Goal: Information Seeking & Learning: Check status

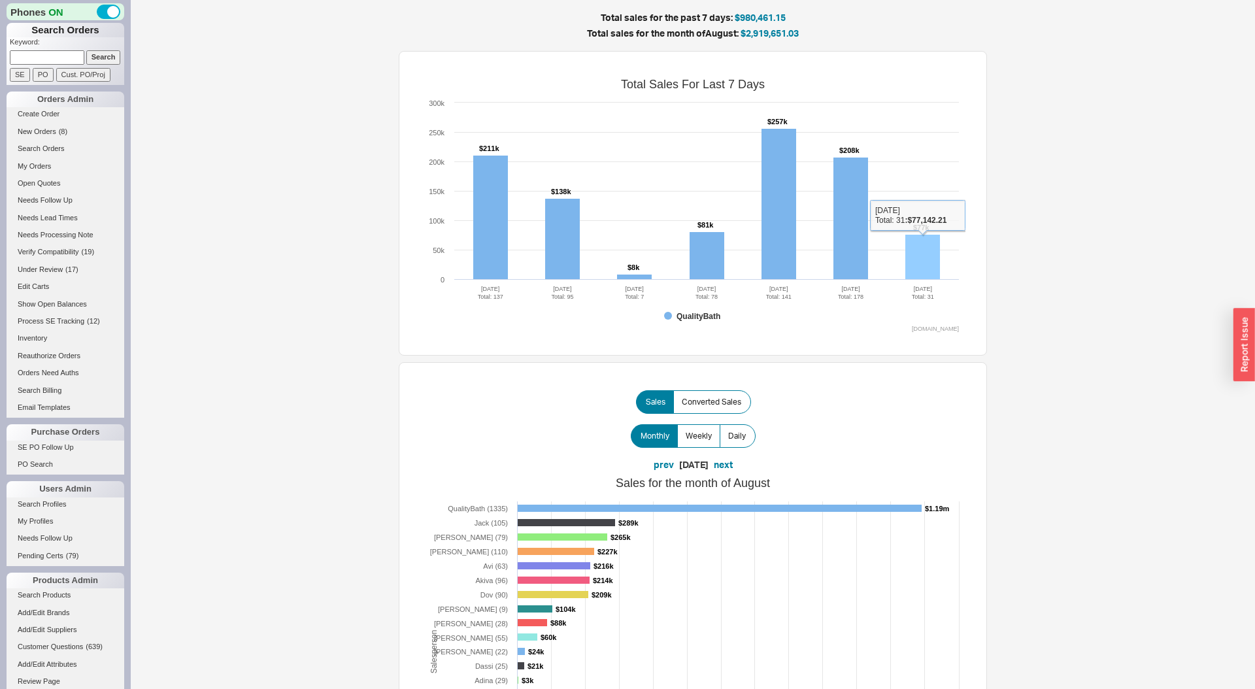
click at [919, 248] on rect at bounding box center [922, 257] width 35 height 45
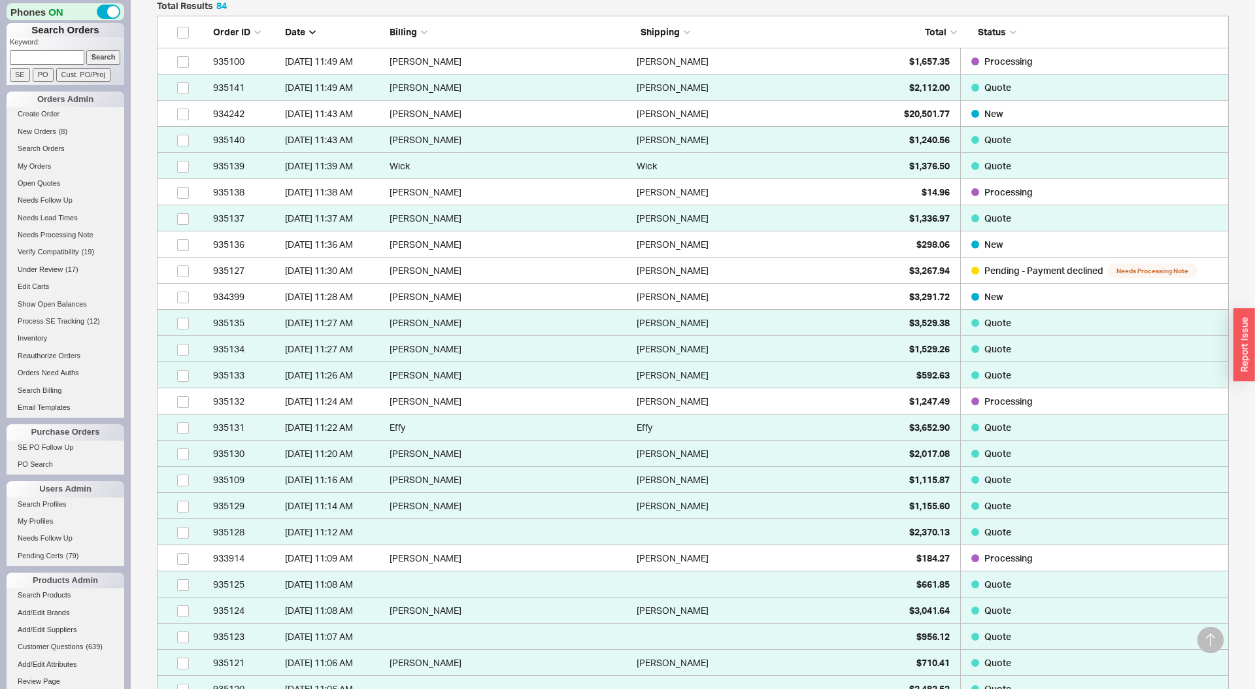
scroll to position [269, 0]
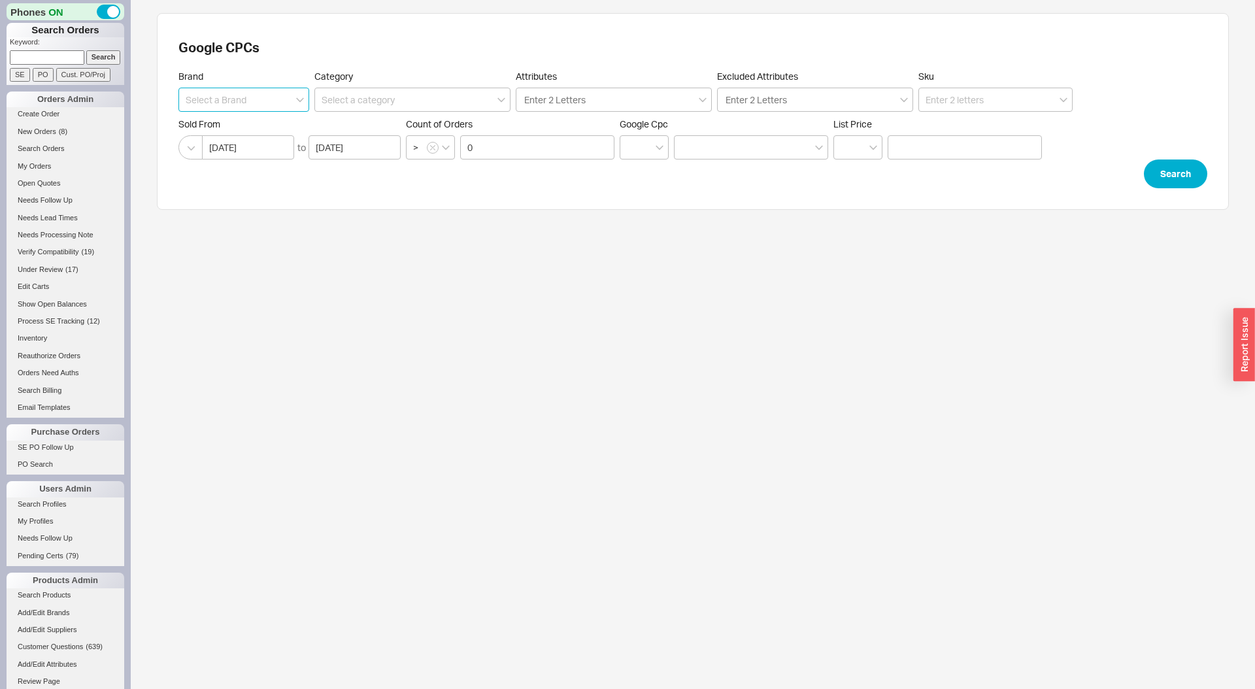
click at [255, 100] on input at bounding box center [243, 100] width 131 height 24
type input "Emtek"
click at [369, 101] on input at bounding box center [412, 100] width 196 height 24
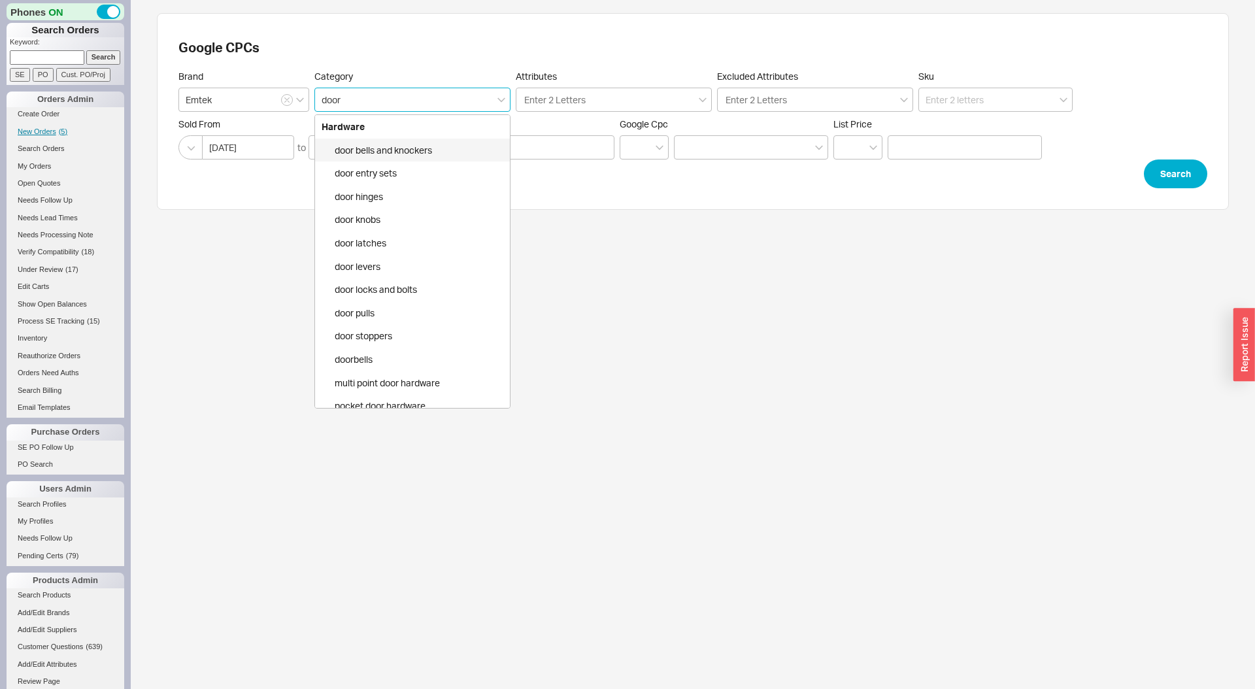
type input "door"
click at [410, 260] on div "door levers" at bounding box center [412, 267] width 195 height 24
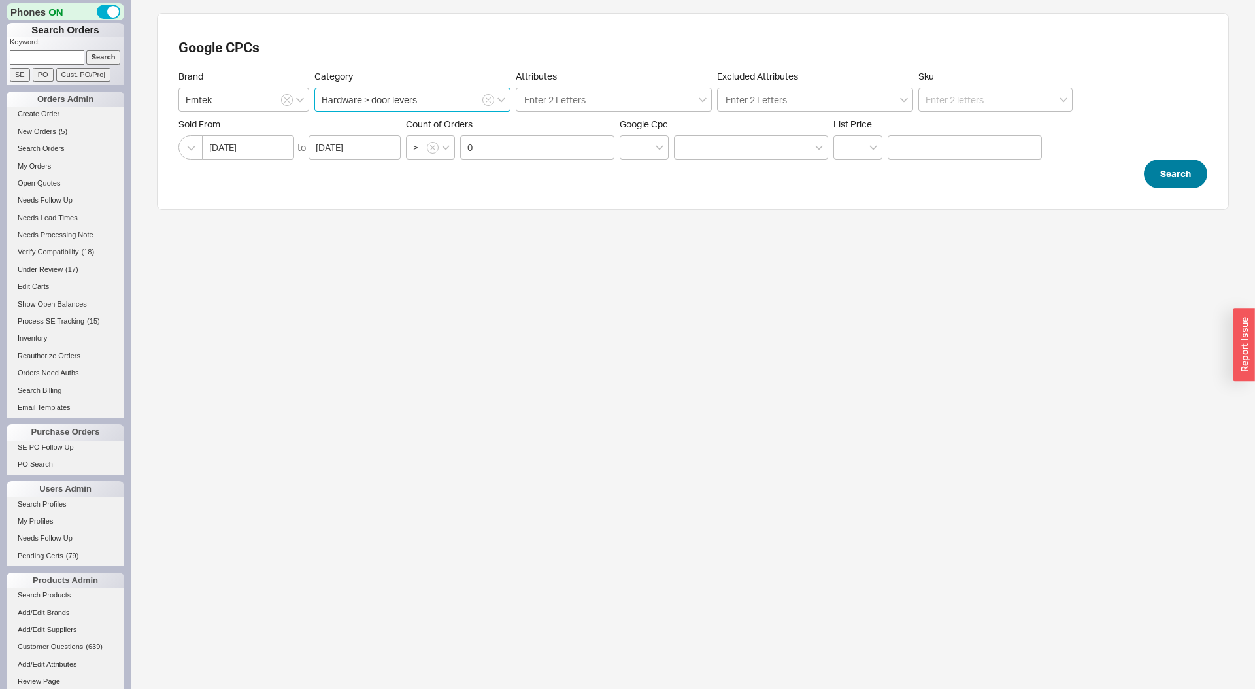
type input "Hardware > door levers"
click at [1166, 166] on button "Search" at bounding box center [1174, 173] width 63 height 29
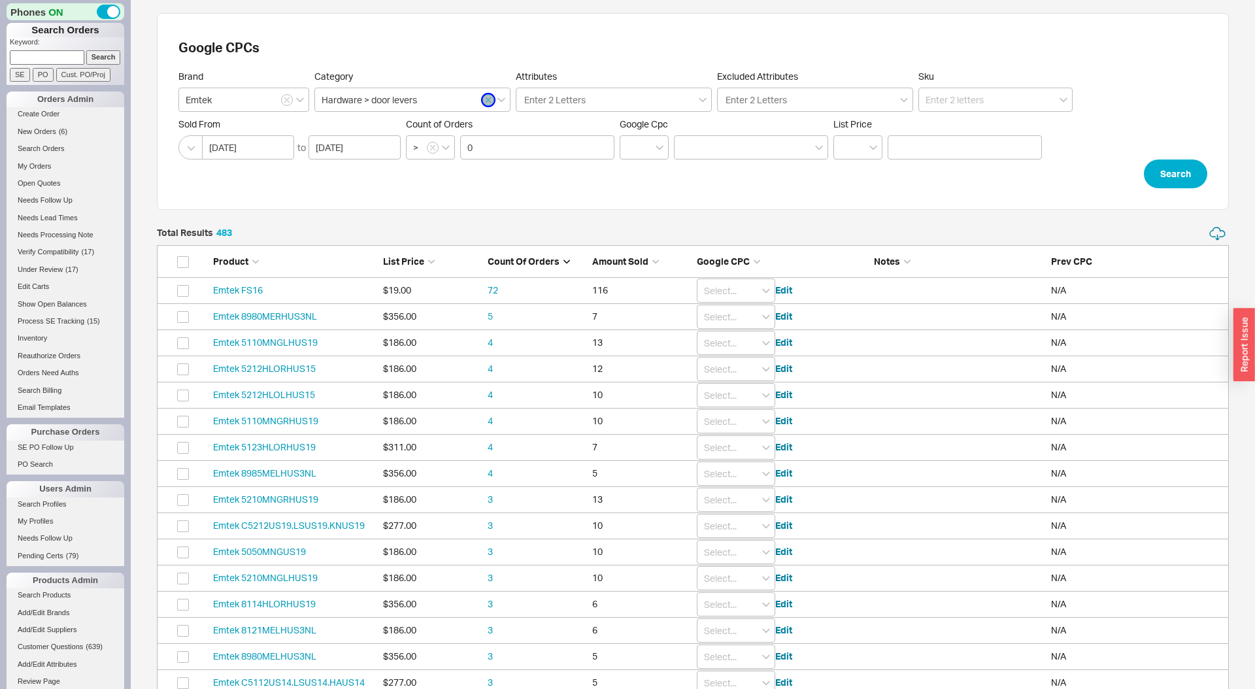
click at [487, 99] on icon "button" at bounding box center [488, 100] width 5 height 5
click at [721, 262] on span "Google CPC" at bounding box center [723, 260] width 53 height 11
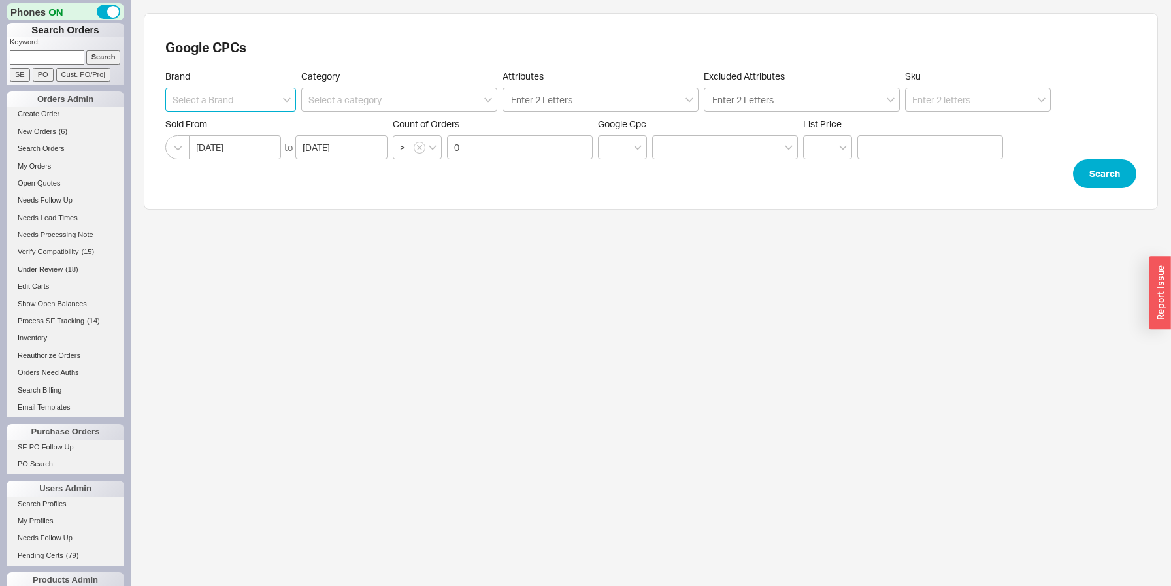
click at [228, 98] on input at bounding box center [230, 100] width 131 height 24
click at [239, 118] on div "Houzer" at bounding box center [230, 127] width 129 height 24
type input "Houzer"
click at [1087, 174] on button "Search" at bounding box center [1104, 173] width 63 height 29
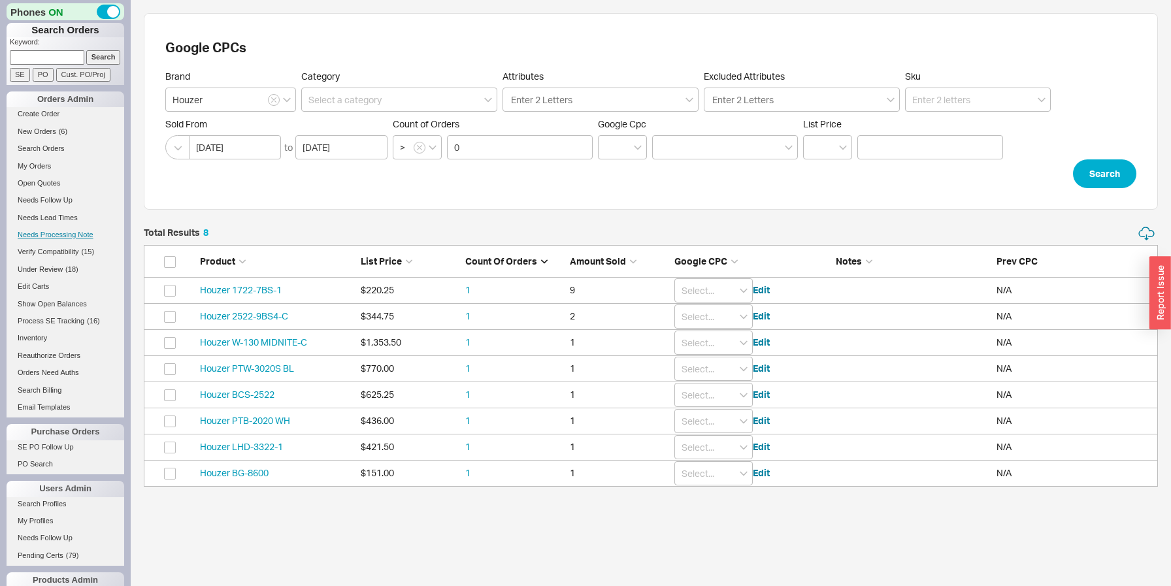
scroll to position [261, 1014]
click at [969, 95] on input at bounding box center [978, 100] width 146 height 24
click at [970, 129] on div "Houzer ED-3108" at bounding box center [978, 127] width 144 height 24
type input "Houzer ED-3108"
click at [1098, 174] on button "Search" at bounding box center [1104, 173] width 63 height 29
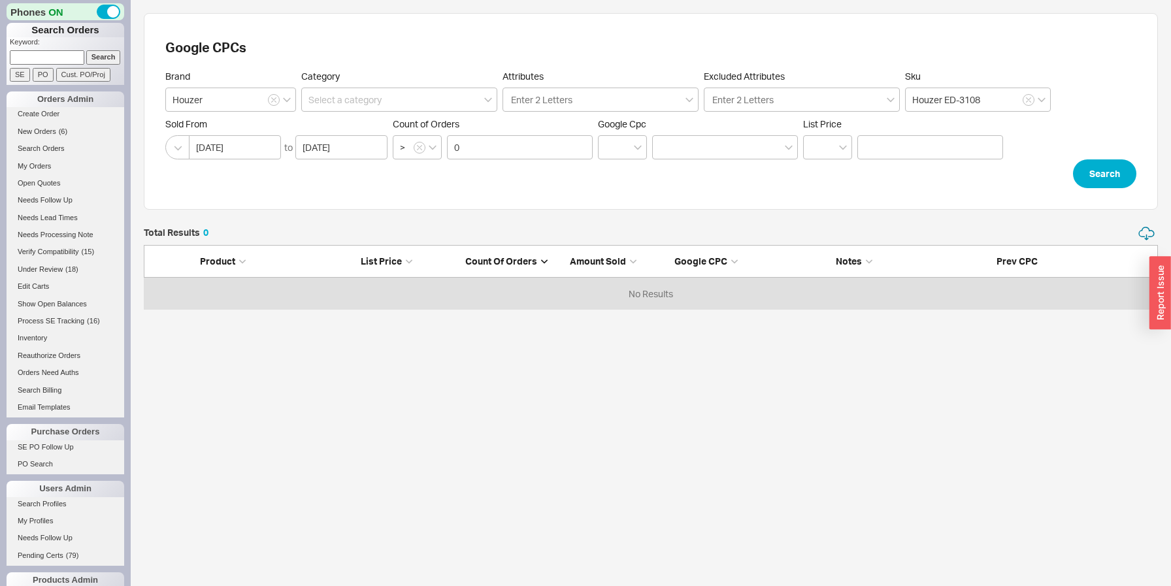
scroll to position [84, 1014]
click at [580, 150] on input "0" at bounding box center [520, 147] width 146 height 24
click button "Search" at bounding box center [1104, 173] width 63 height 29
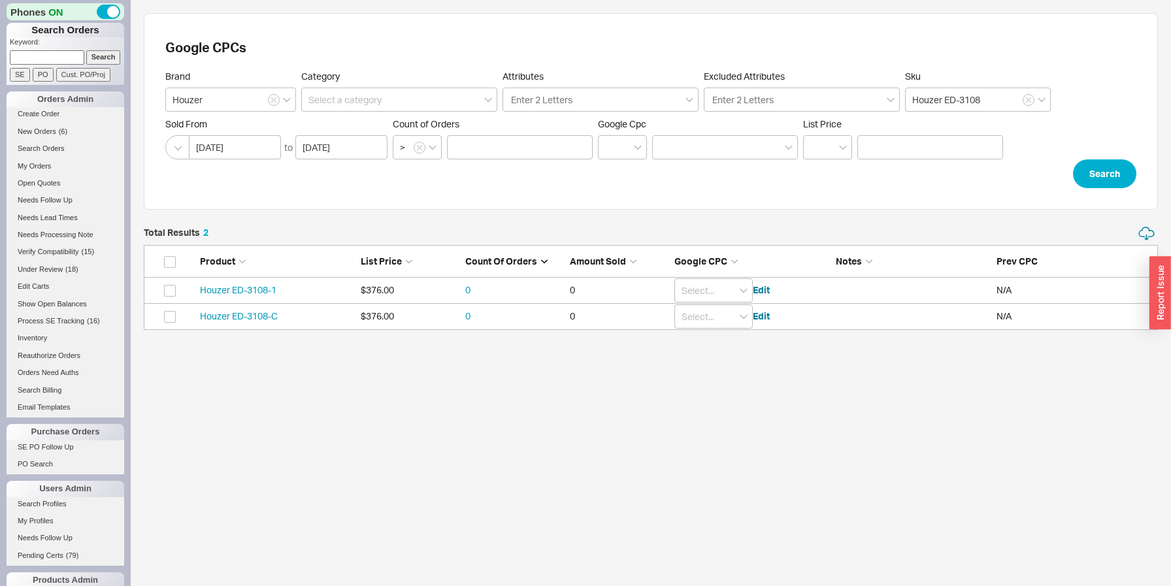
scroll to position [104, 1014]
click at [692, 289] on input "grid" at bounding box center [713, 290] width 78 height 24
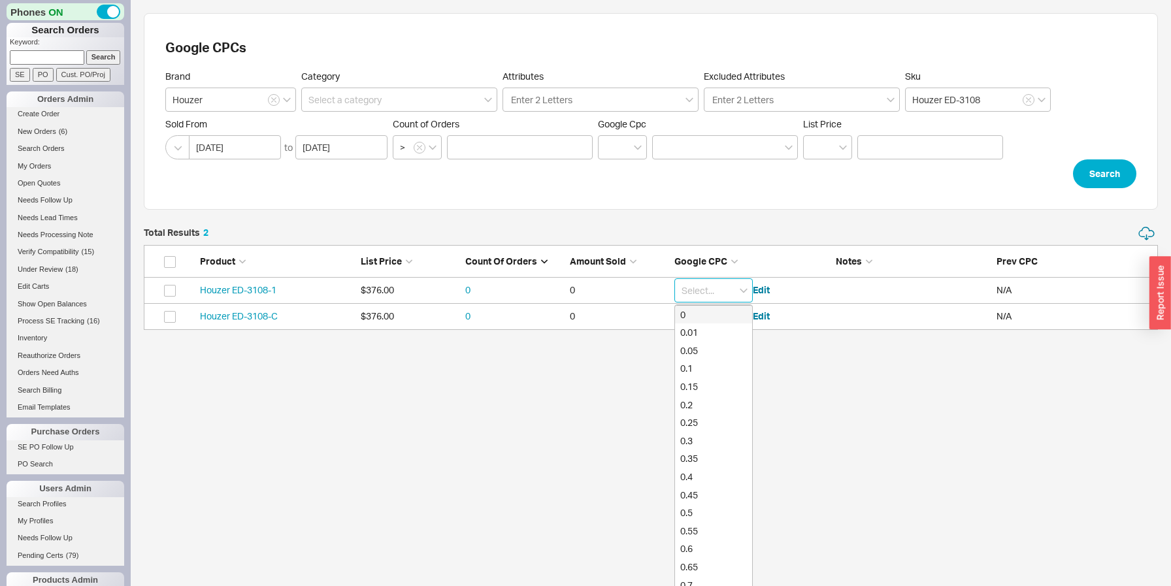
scroll to position [0, 0]
click at [701, 331] on div "0.01" at bounding box center [713, 332] width 77 height 18
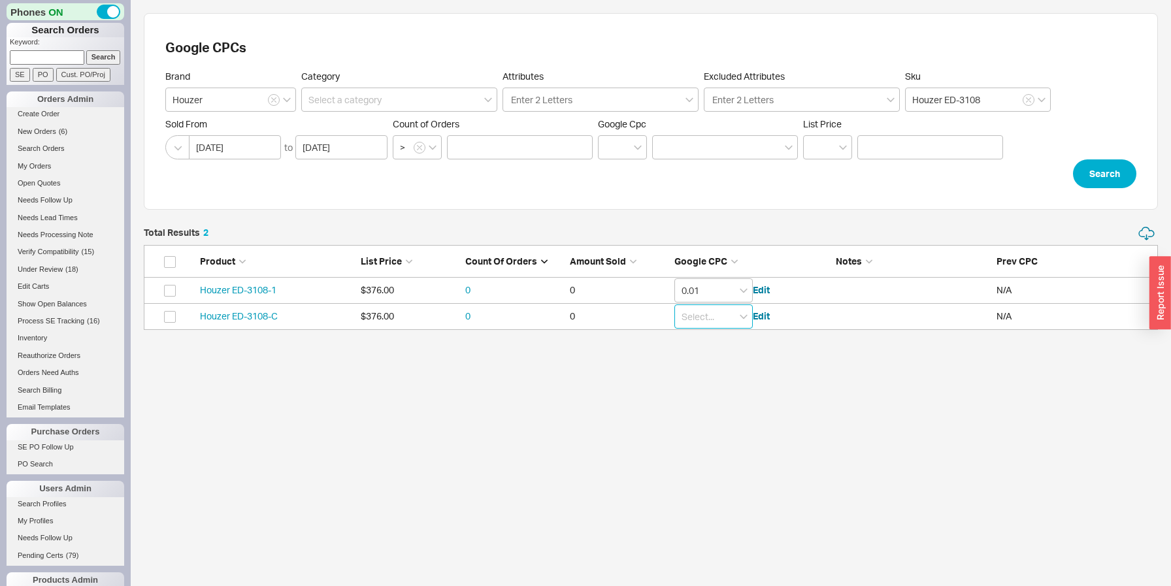
click at [707, 320] on input "grid" at bounding box center [713, 316] width 78 height 24
click at [704, 355] on div "0.01" at bounding box center [713, 359] width 77 height 18
click at [272, 98] on icon "button" at bounding box center [273, 100] width 5 height 8
click at [272, 98] on input "Houzer" at bounding box center [230, 100] width 131 height 24
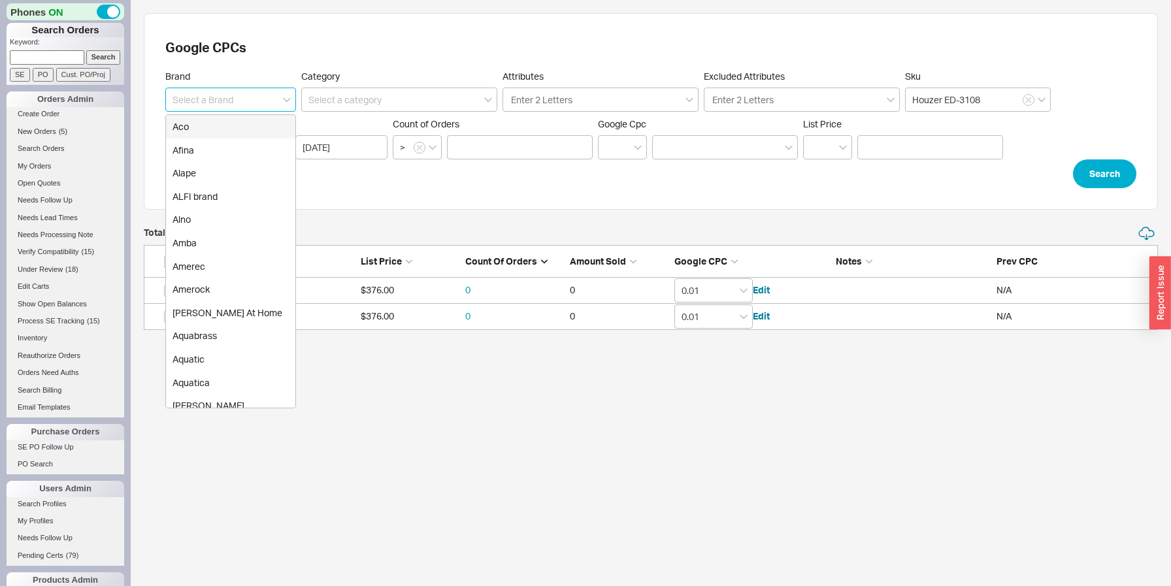
click at [248, 98] on input at bounding box center [230, 100] width 131 height 24
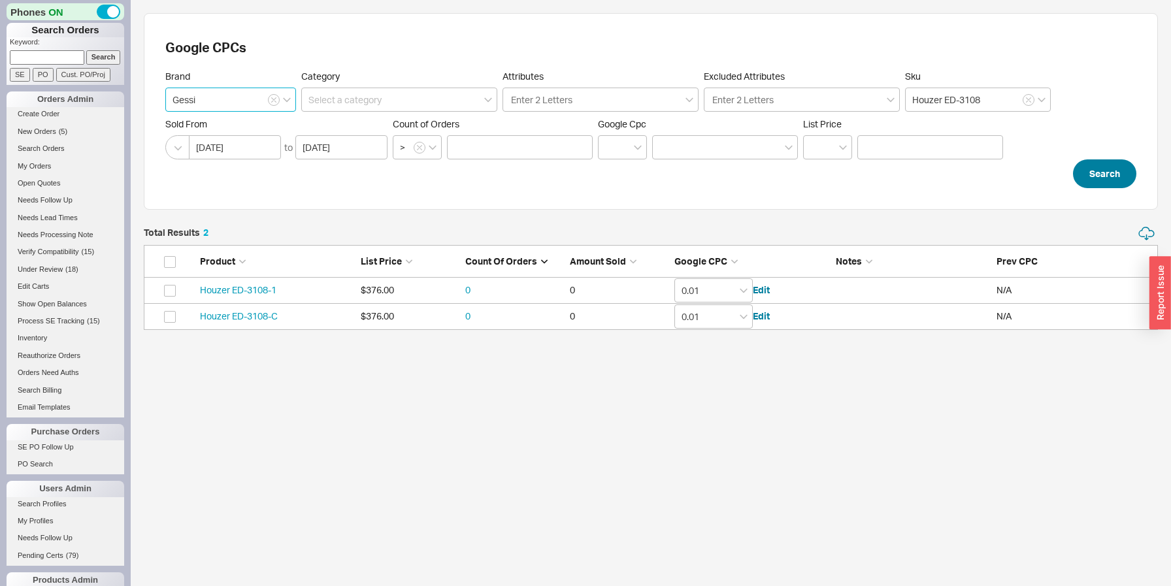
type input "Gessi"
click at [1104, 176] on button "Search" at bounding box center [1104, 173] width 63 height 29
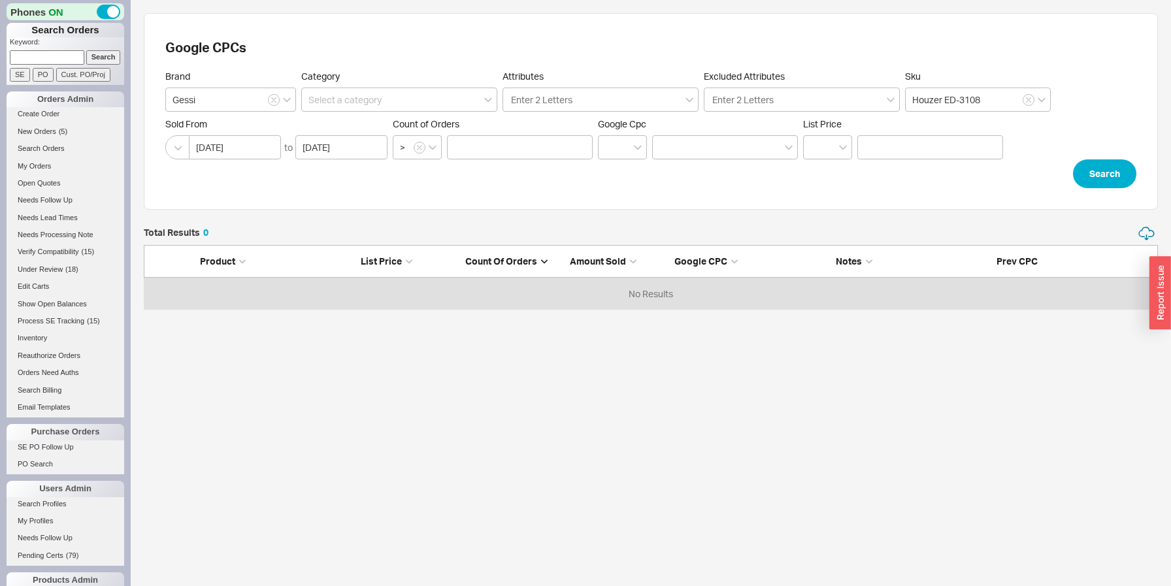
scroll to position [84, 1014]
click at [1029, 101] on icon "button" at bounding box center [1028, 100] width 5 height 8
click at [1102, 178] on button "Search" at bounding box center [1104, 173] width 63 height 29
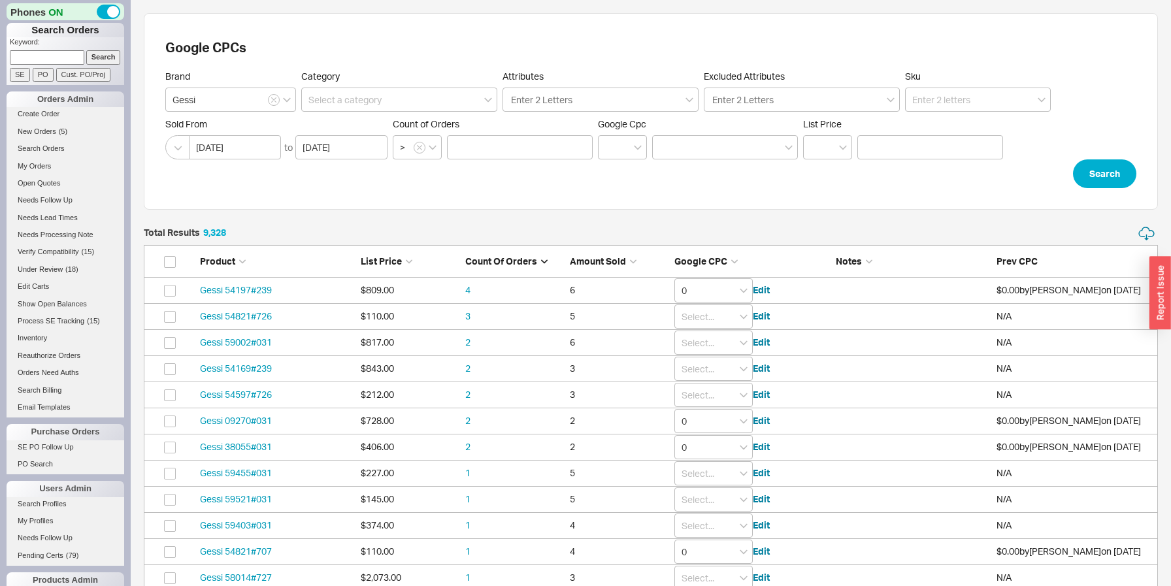
scroll to position [26188, 1014]
click at [943, 98] on input at bounding box center [978, 100] width 146 height 24
click at [944, 142] on div "Gessi 57401+57006" at bounding box center [978, 151] width 144 height 24
type input "Gessi 57401+57006"
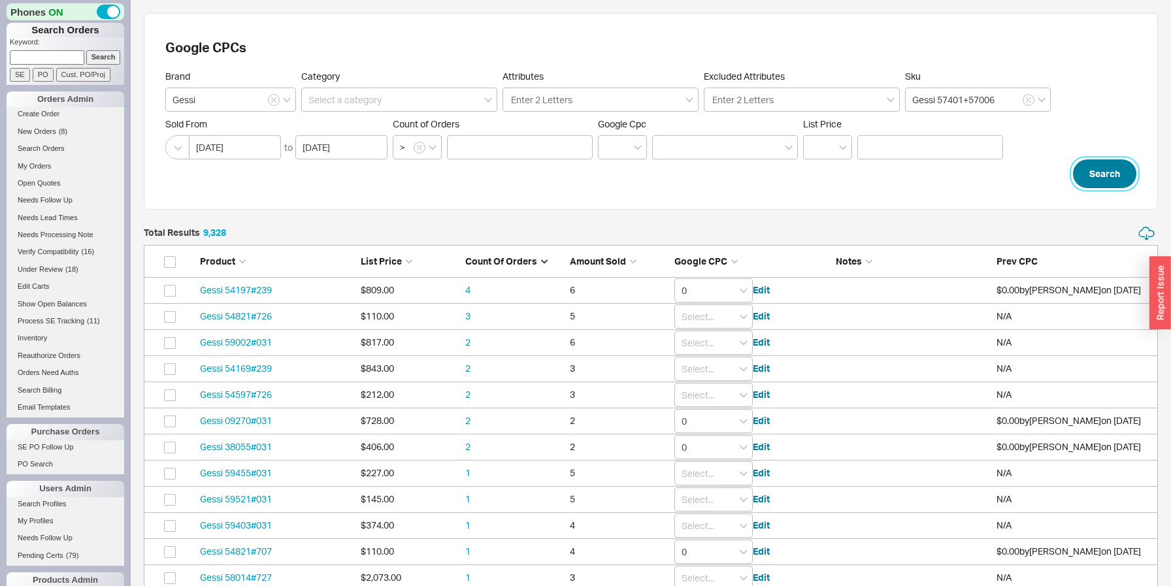
click at [1102, 174] on button "Search" at bounding box center [1104, 173] width 63 height 29
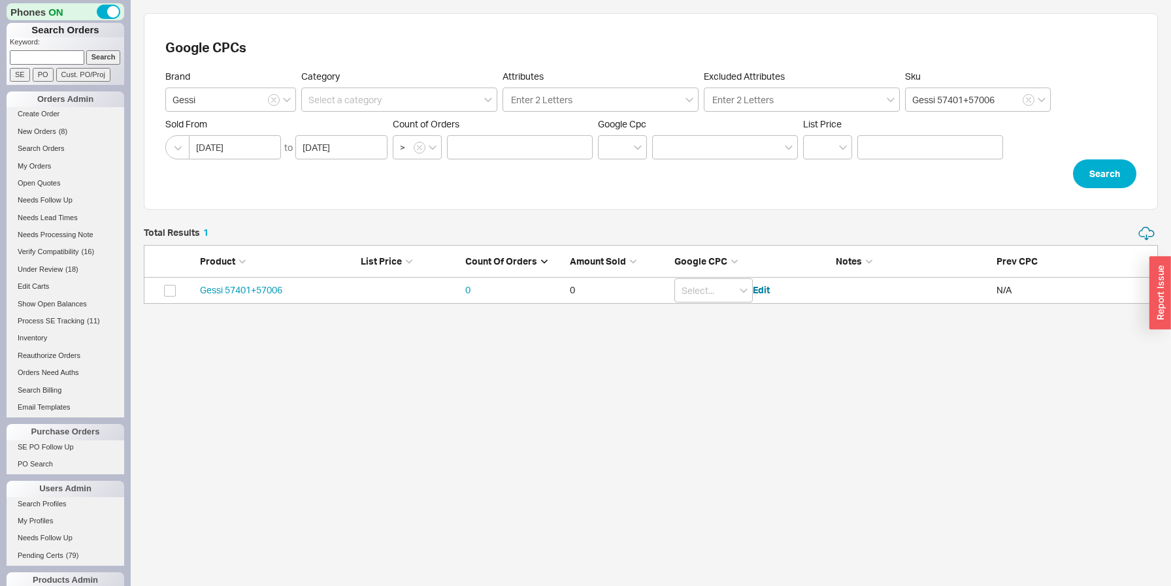
scroll to position [78, 1014]
click at [723, 284] on input "grid" at bounding box center [713, 290] width 78 height 24
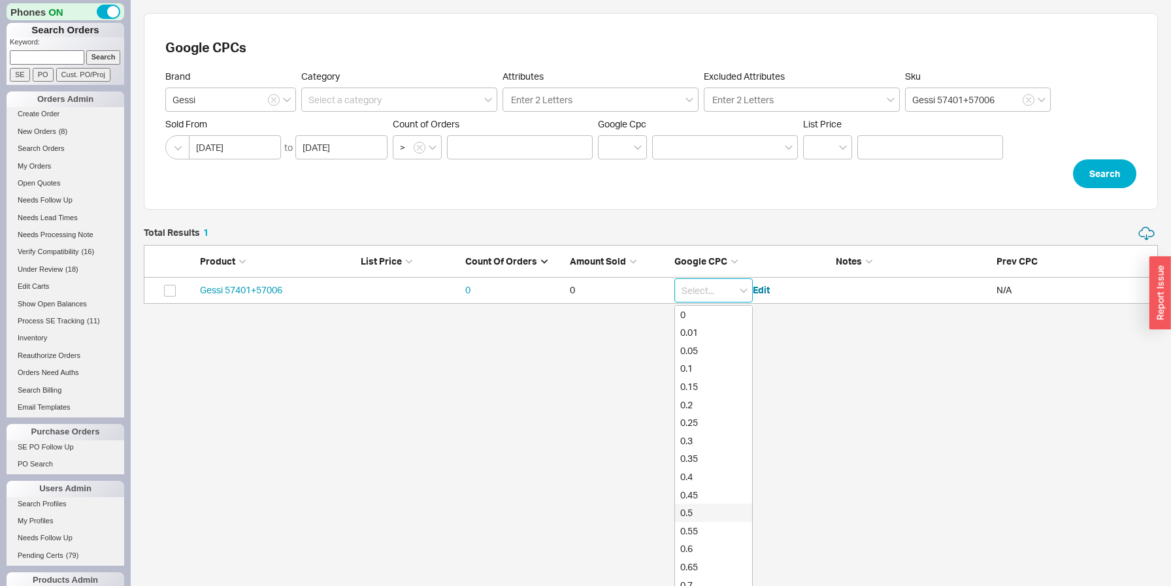
click at [708, 505] on div "0.5" at bounding box center [713, 513] width 77 height 18
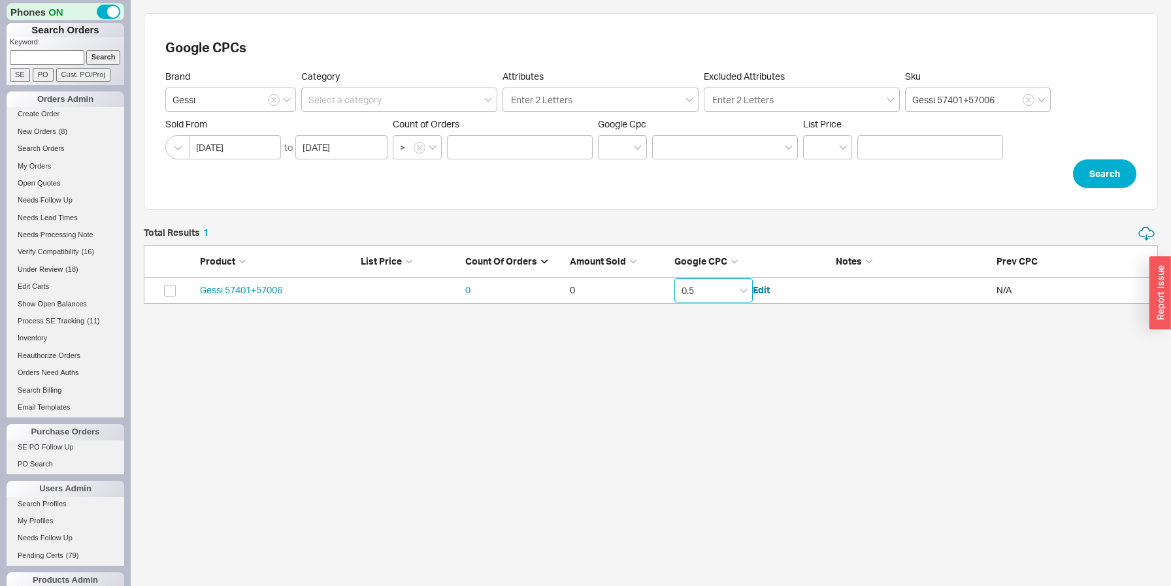
click at [716, 295] on input "0.5" at bounding box center [713, 290] width 78 height 24
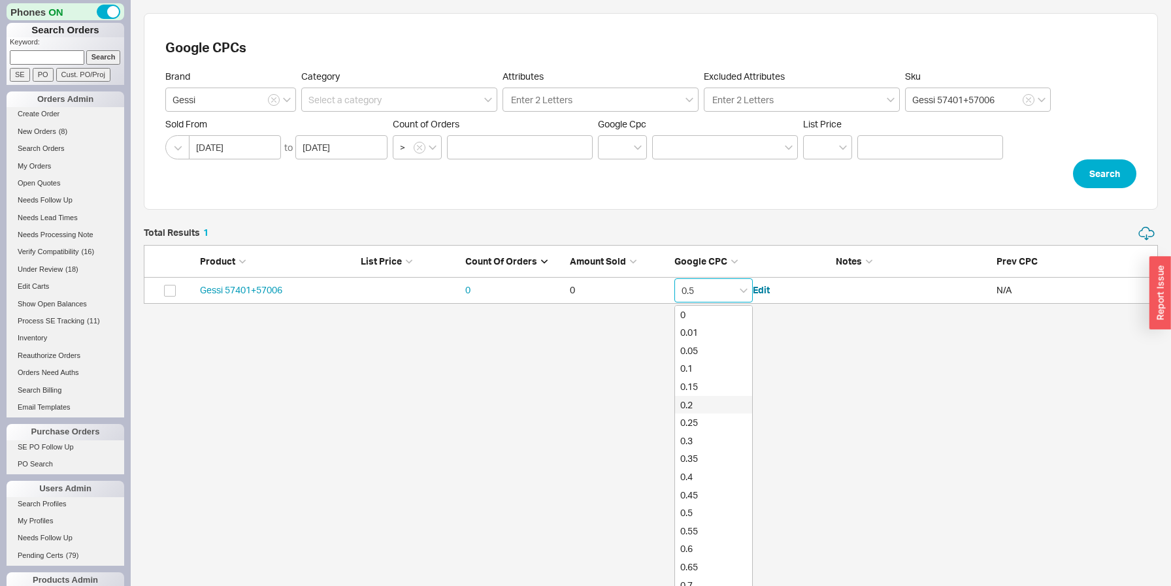
click at [702, 400] on div "0.2" at bounding box center [713, 405] width 77 height 18
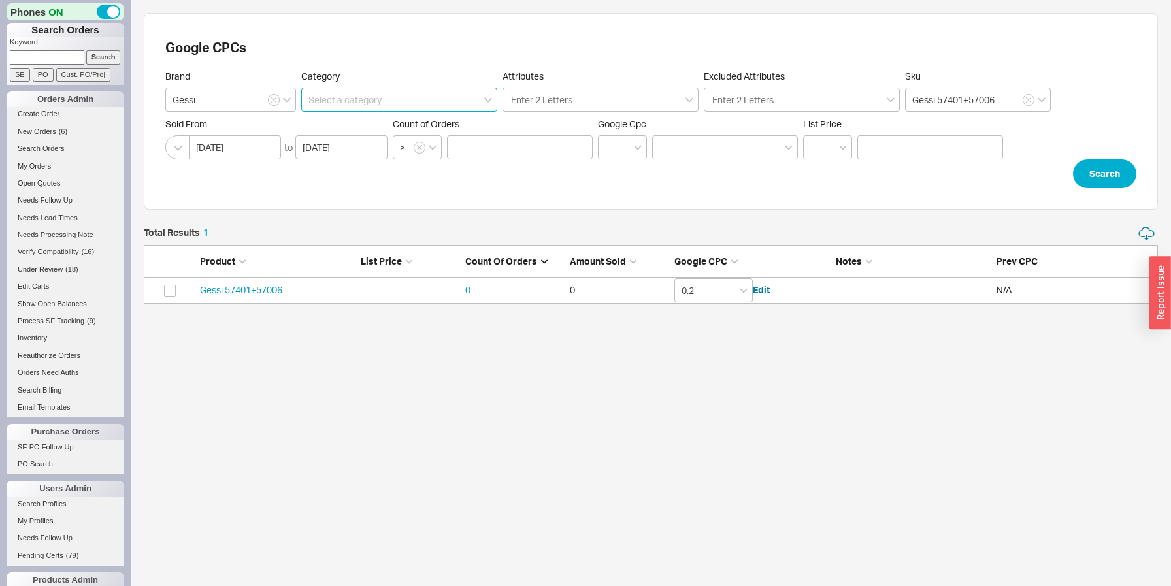
click at [393, 104] on input at bounding box center [399, 100] width 196 height 24
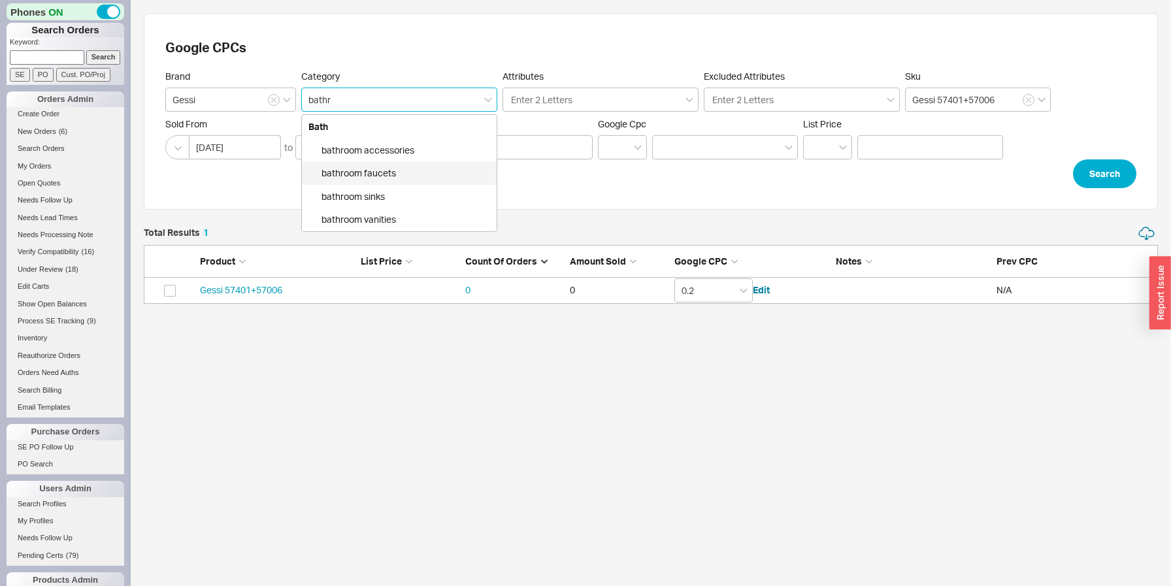
click at [408, 168] on div "bathroom faucets" at bounding box center [399, 173] width 195 height 24
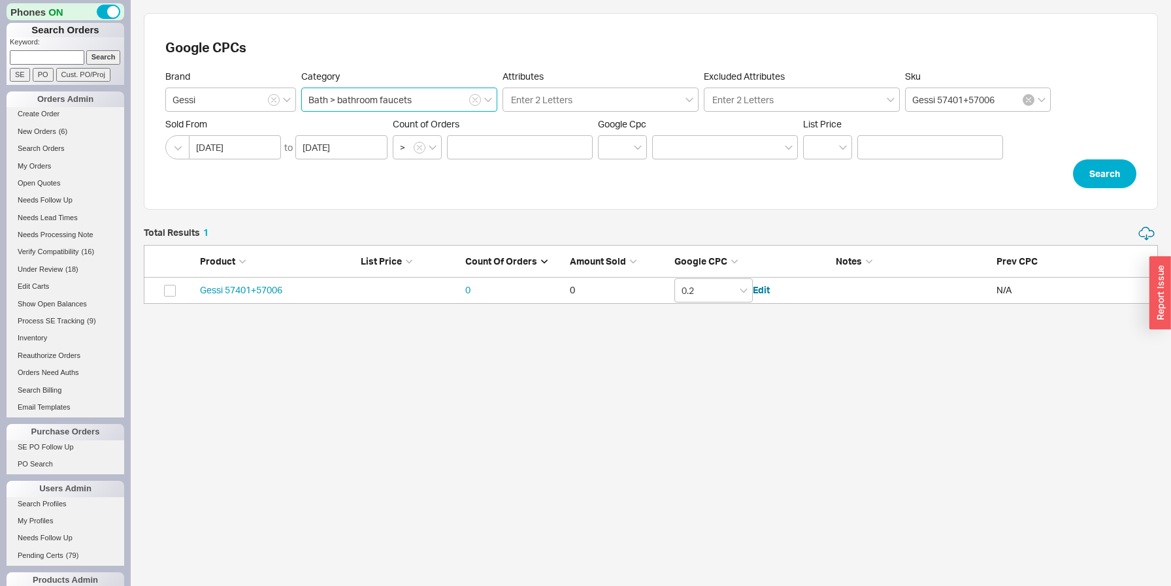
type input "Bath > bathroom faucets"
click at [1028, 98] on icon "button" at bounding box center [1028, 100] width 5 height 8
click at [1089, 171] on button "Search" at bounding box center [1104, 173] width 63 height 29
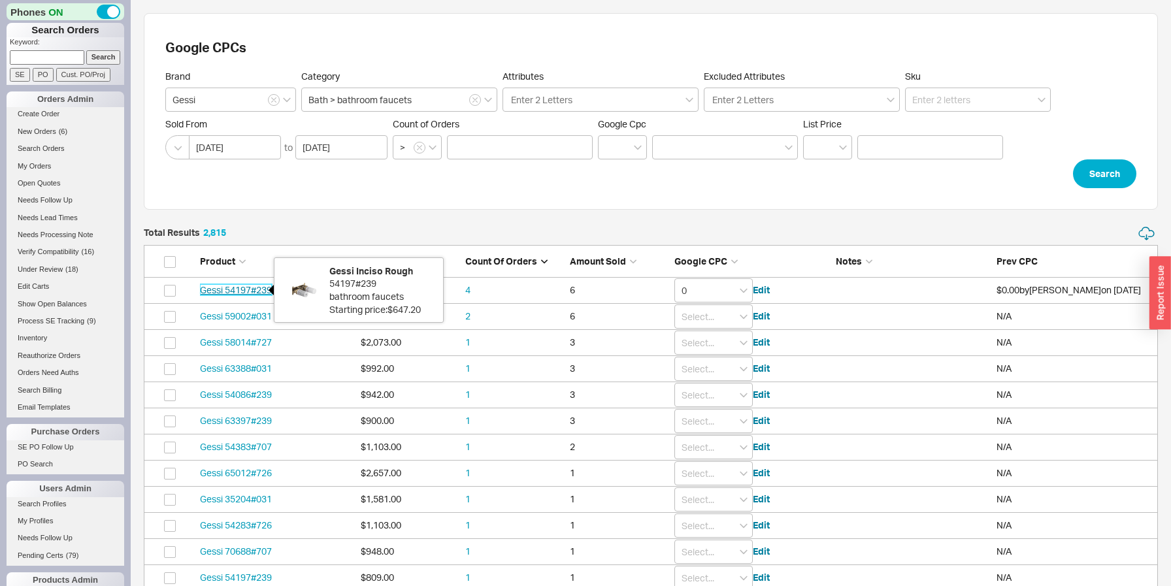
click at [255, 292] on link "Gessi 54197#239" at bounding box center [236, 289] width 72 height 11
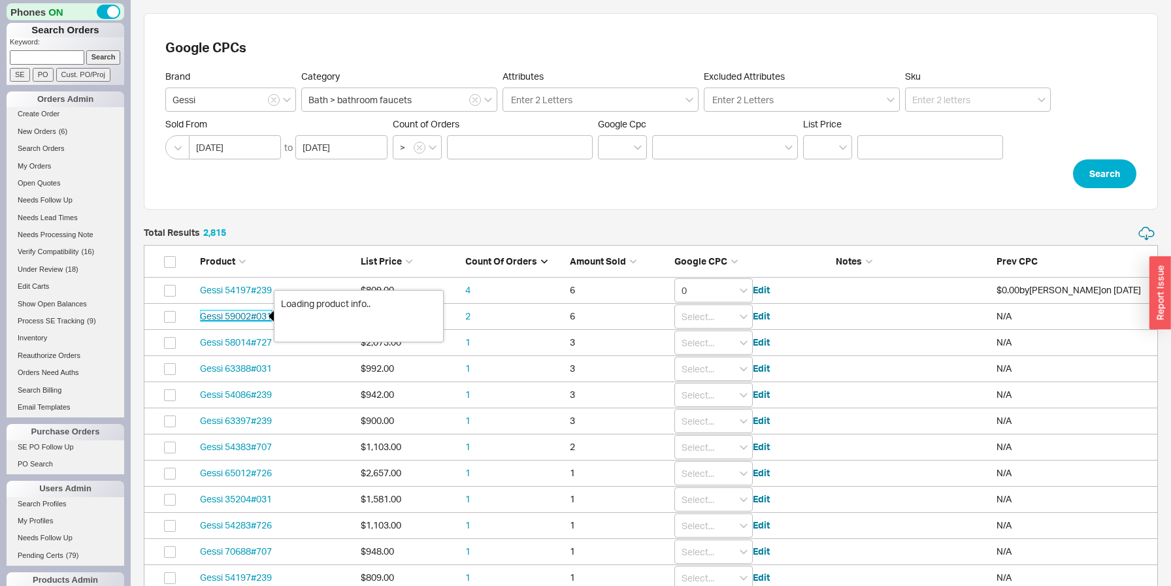
click at [259, 315] on link "Gessi 59002#031" at bounding box center [236, 315] width 72 height 11
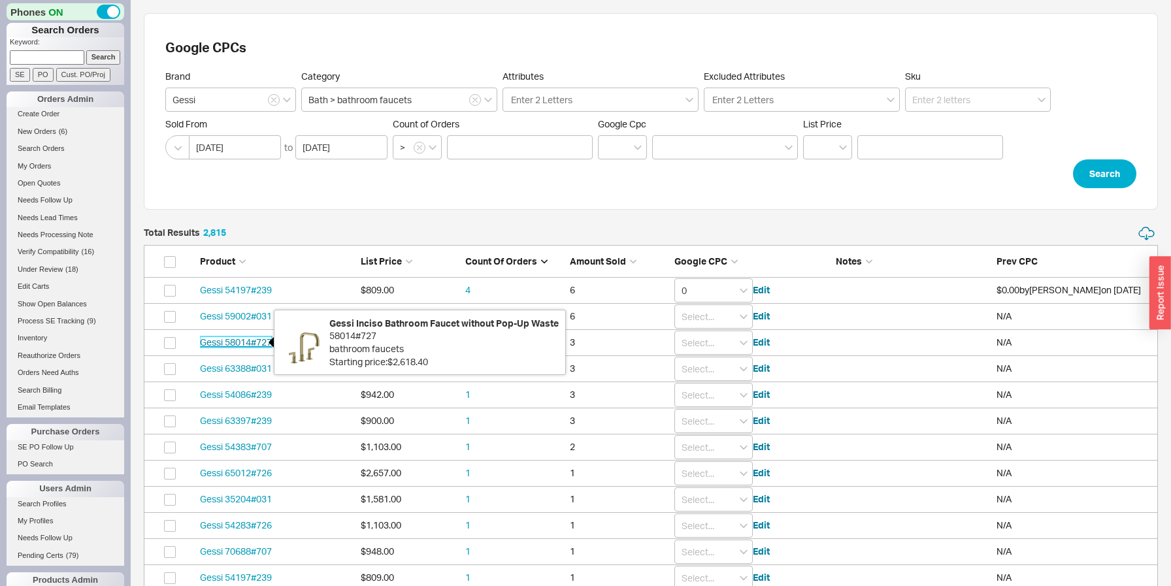
click at [254, 344] on link "Gessi 58014#727" at bounding box center [236, 342] width 72 height 11
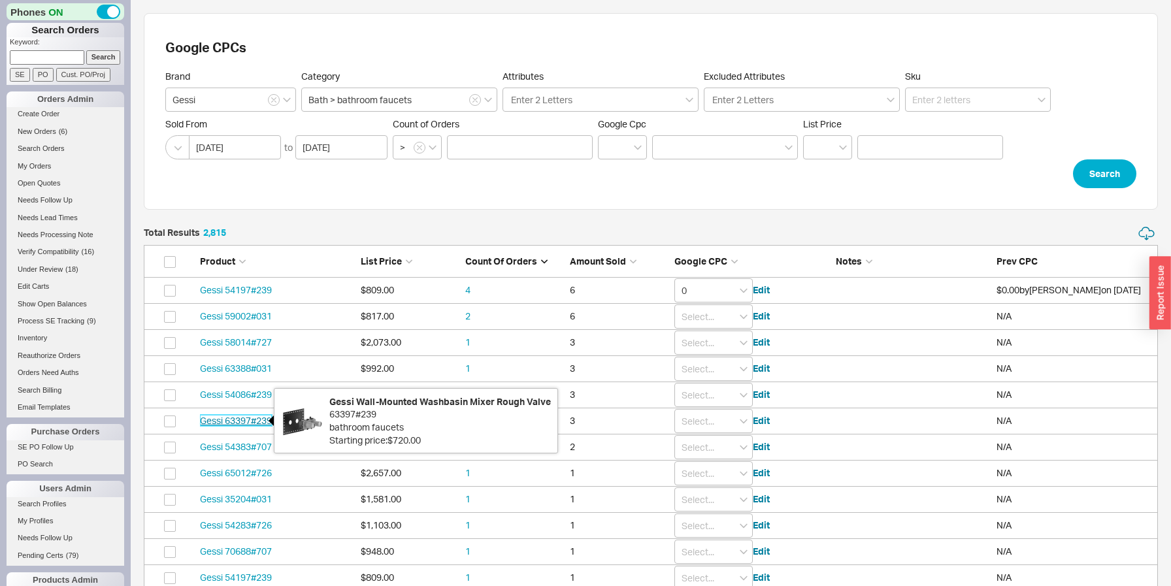
click at [251, 420] on link "Gessi 63397#239" at bounding box center [236, 420] width 72 height 11
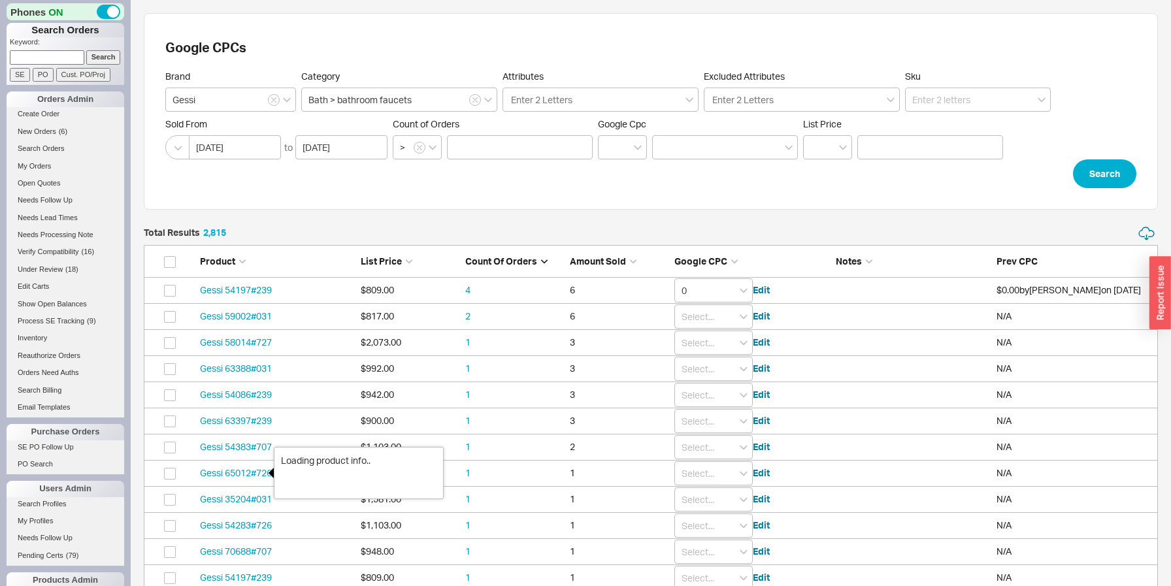
click at [265, 472] on icon at bounding box center [268, 473] width 10 height 10
click at [250, 450] on link "Gessi 54383#707" at bounding box center [236, 446] width 72 height 11
click at [693, 289] on input "0" at bounding box center [713, 290] width 78 height 24
click at [702, 424] on div "0.5" at bounding box center [713, 422] width 77 height 18
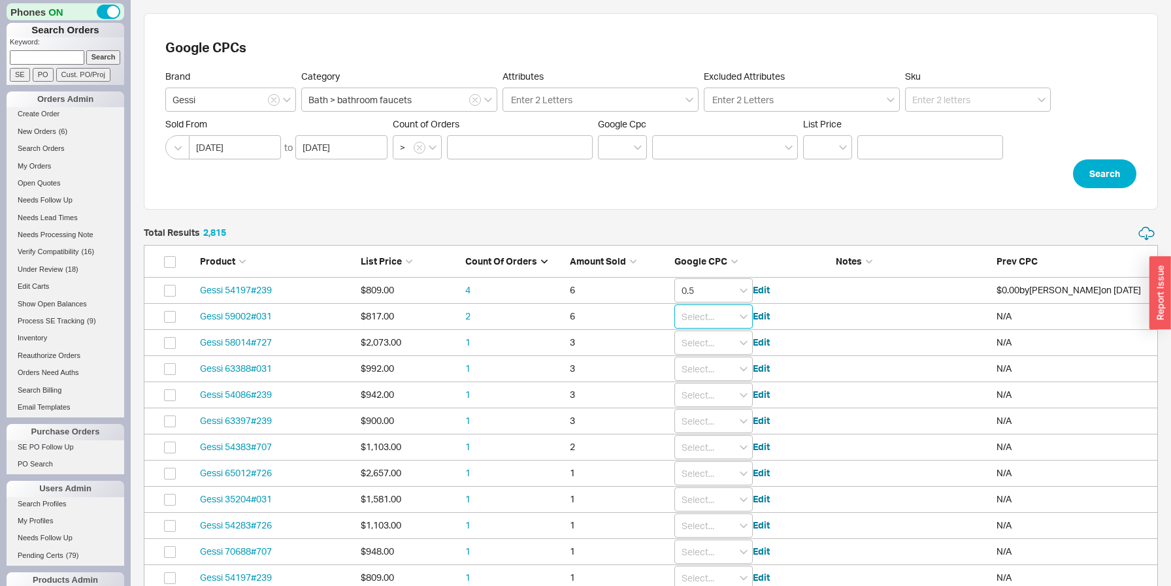
click at [719, 316] on input "grid" at bounding box center [713, 316] width 78 height 24
click at [702, 425] on div "0.5" at bounding box center [713, 419] width 77 height 18
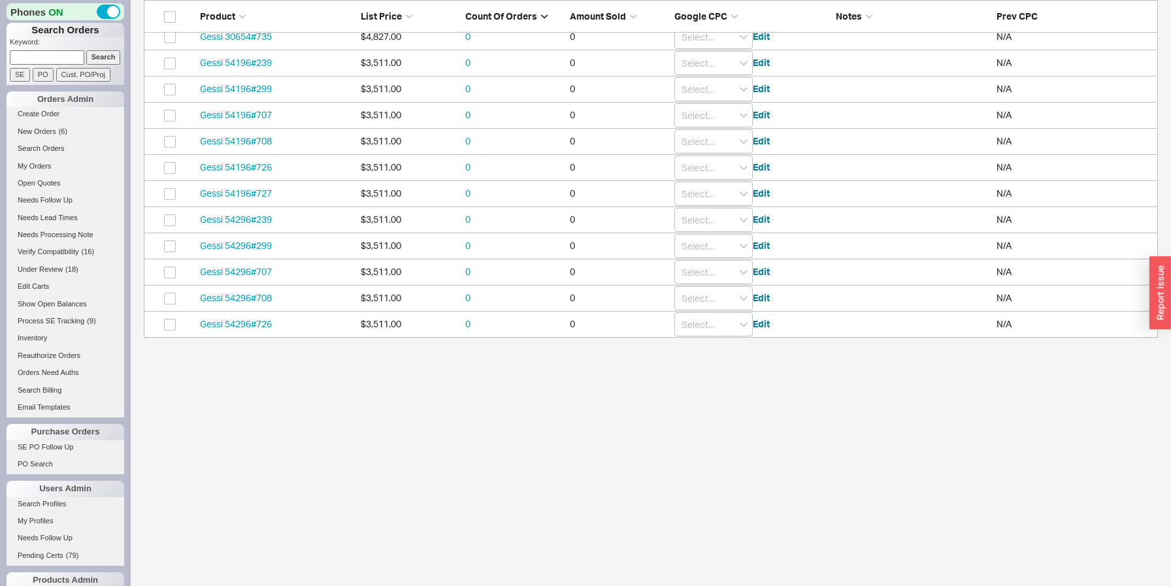
scroll to position [0, 0]
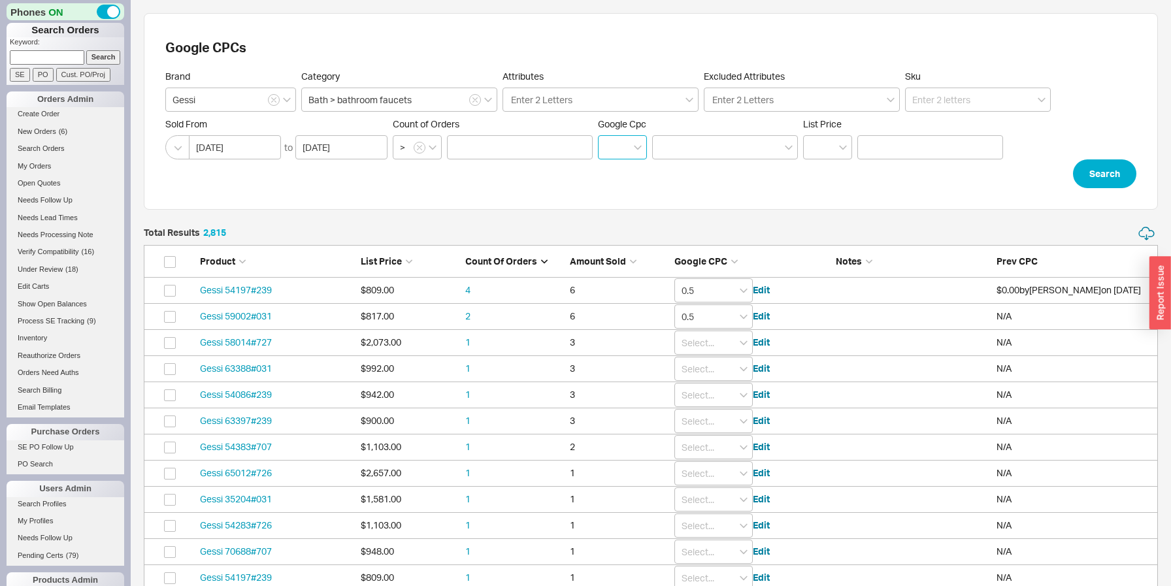
click at [631, 146] on input at bounding box center [622, 147] width 49 height 24
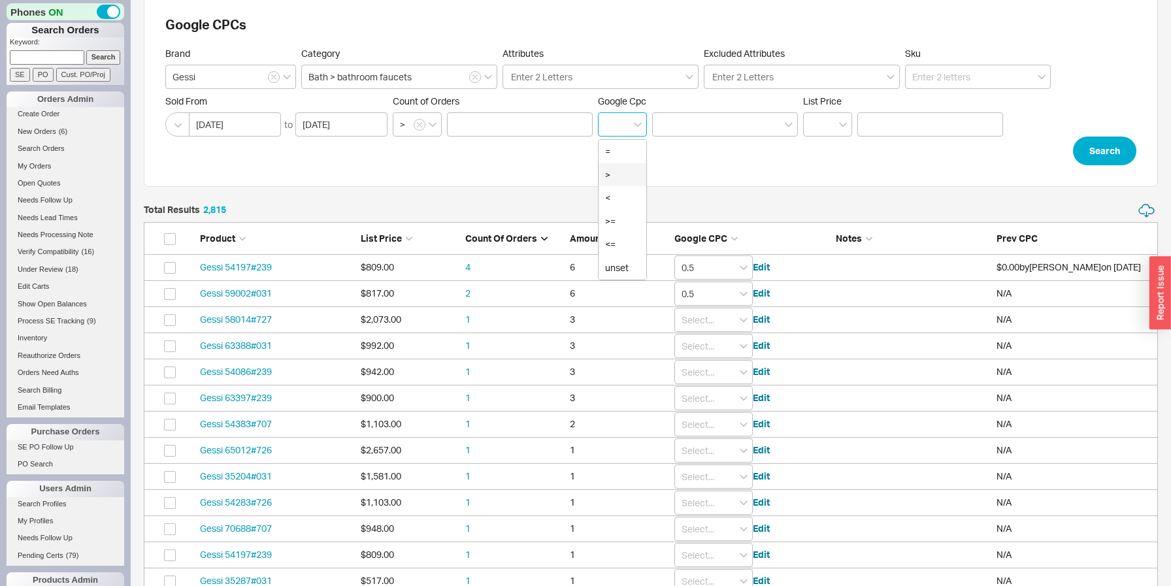
scroll to position [24, 0]
click at [617, 156] on div "=" at bounding box center [623, 151] width 48 height 24
type input "="
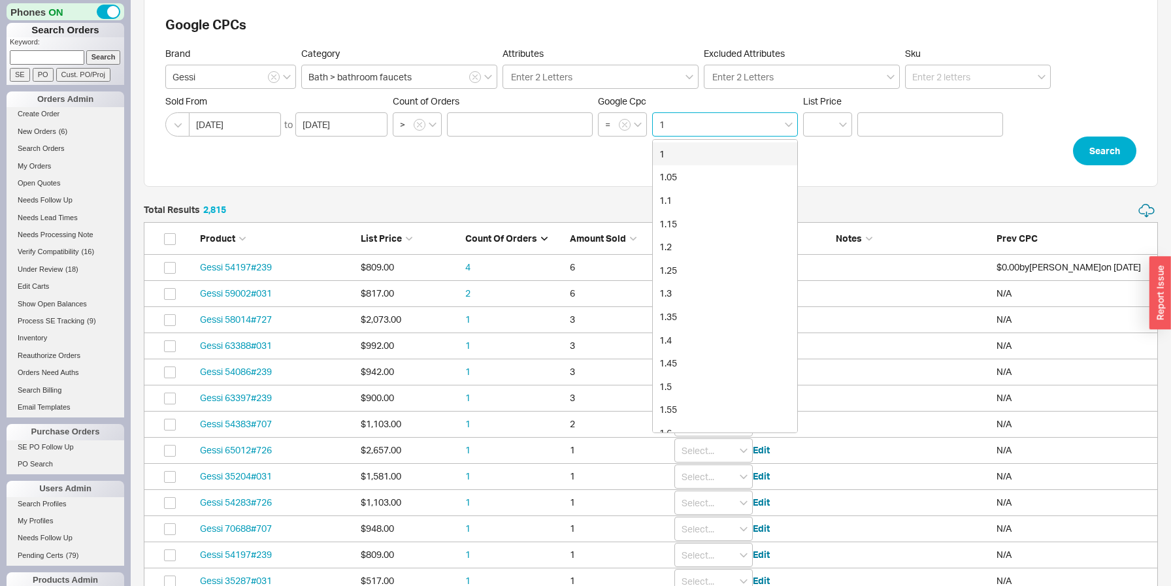
scroll to position [69, 0]
click at [685, 159] on div "1" at bounding box center [725, 152] width 144 height 24
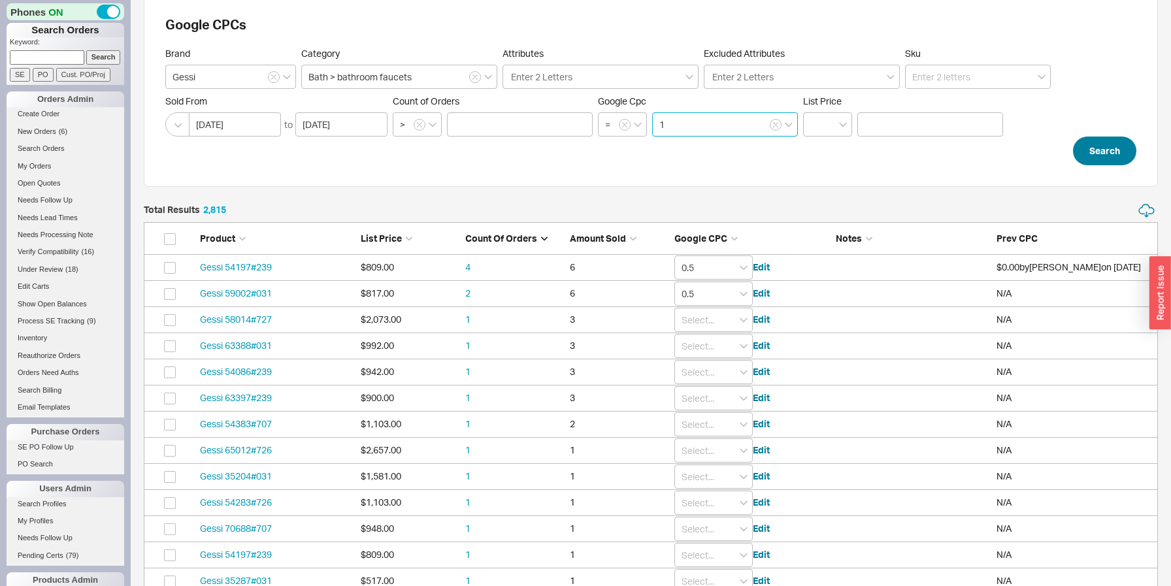
type input "1"
click at [1119, 152] on button "Search" at bounding box center [1104, 151] width 63 height 29
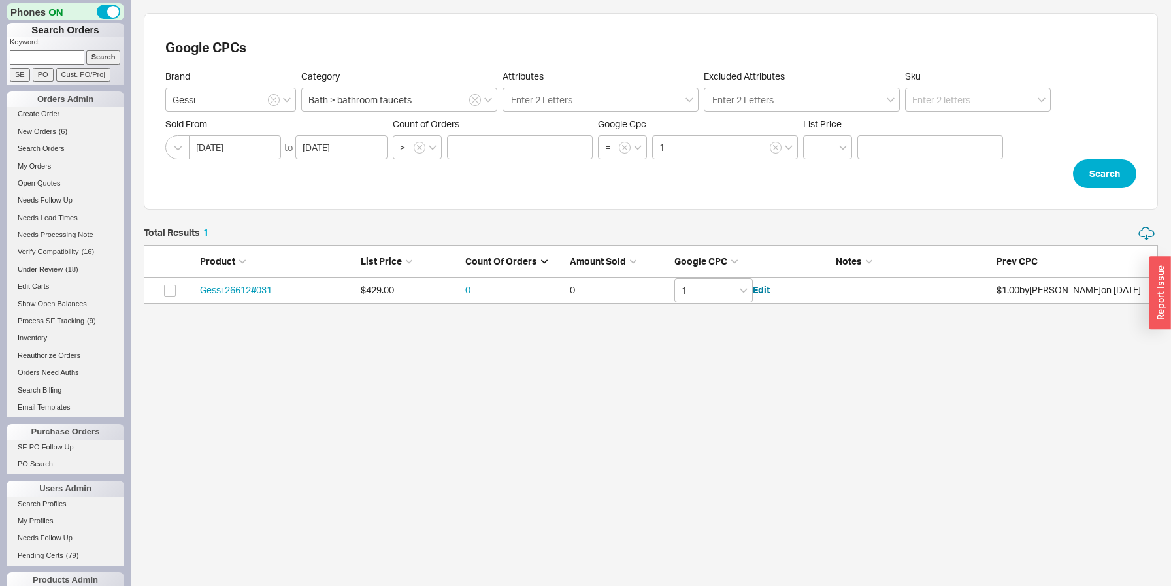
scroll to position [78, 1014]
click at [725, 298] on input "1" at bounding box center [713, 290] width 78 height 24
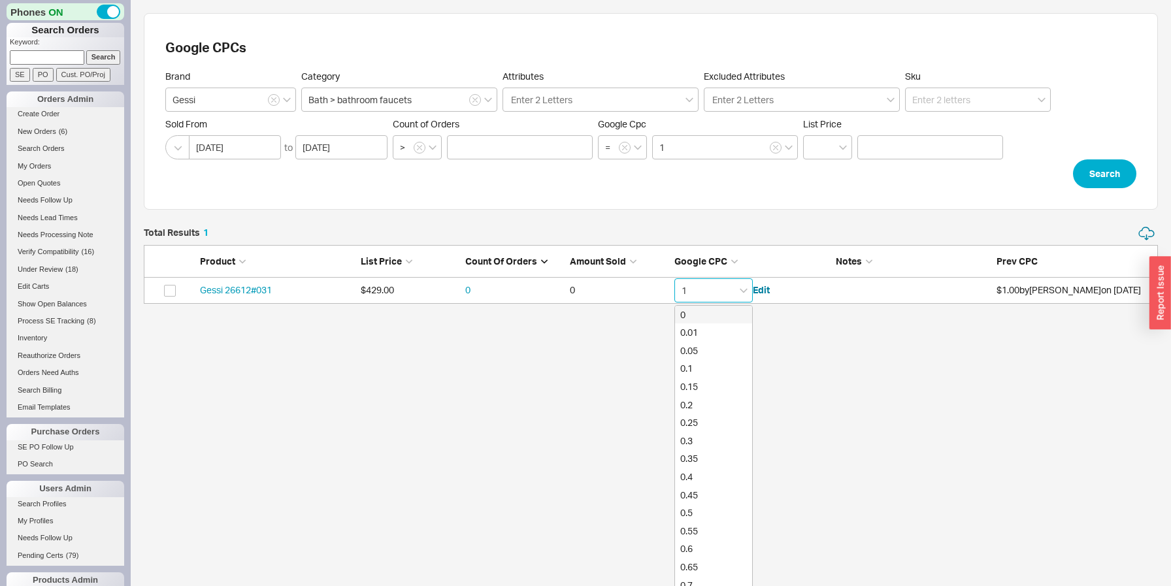
click at [725, 298] on input "1" at bounding box center [713, 290] width 78 height 24
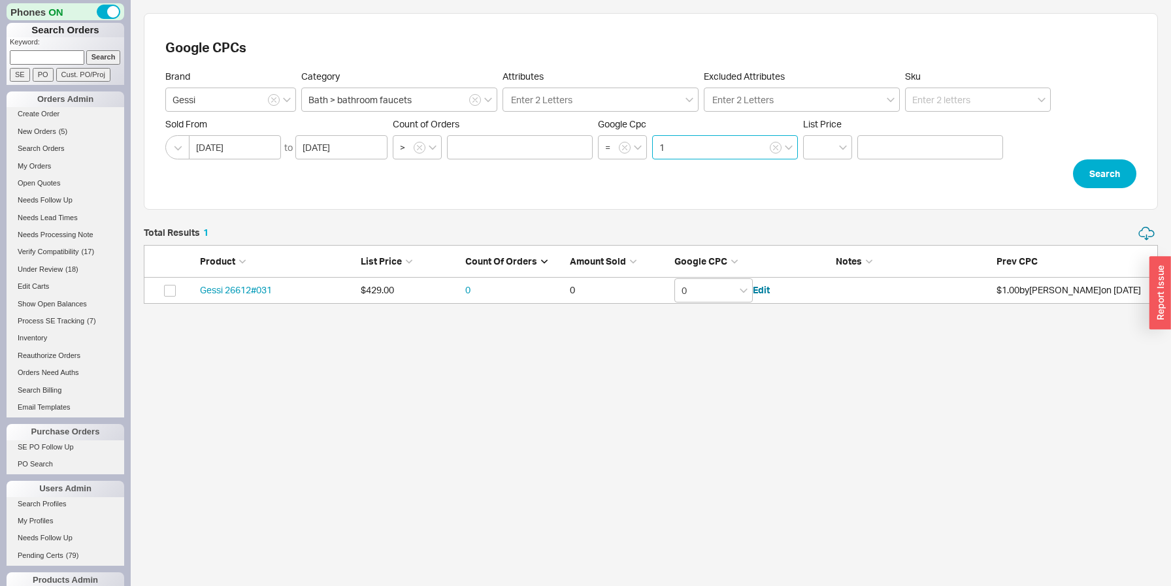
click at [722, 152] on input "1" at bounding box center [725, 147] width 146 height 24
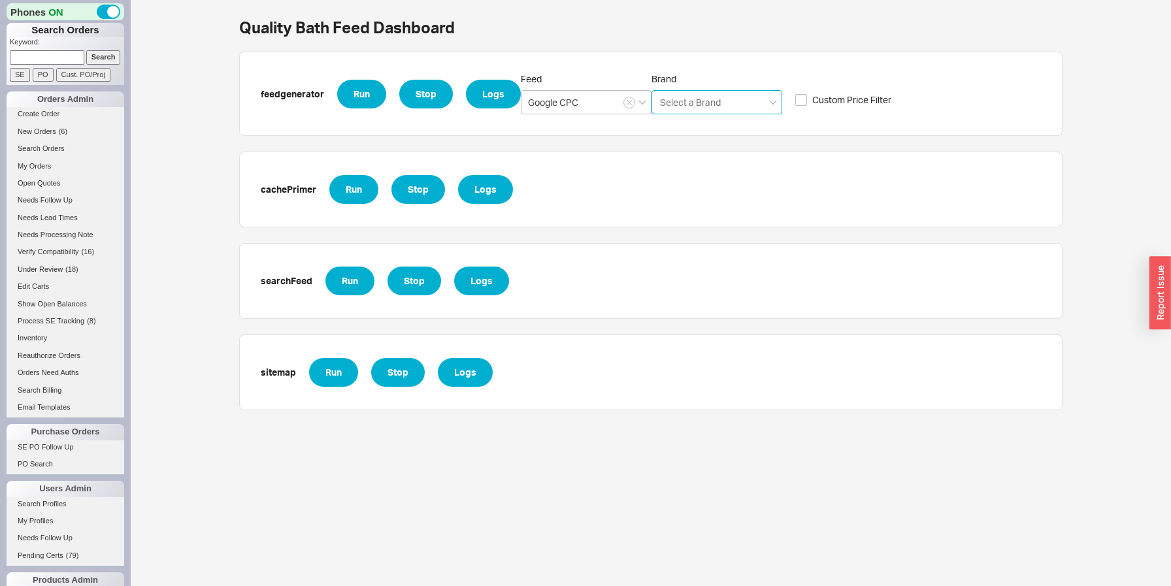
click at [721, 98] on input "Brand Select a Brand" at bounding box center [691, 102] width 64 height 15
type input "gessi"
click at [681, 133] on div "Gessi" at bounding box center [716, 130] width 129 height 24
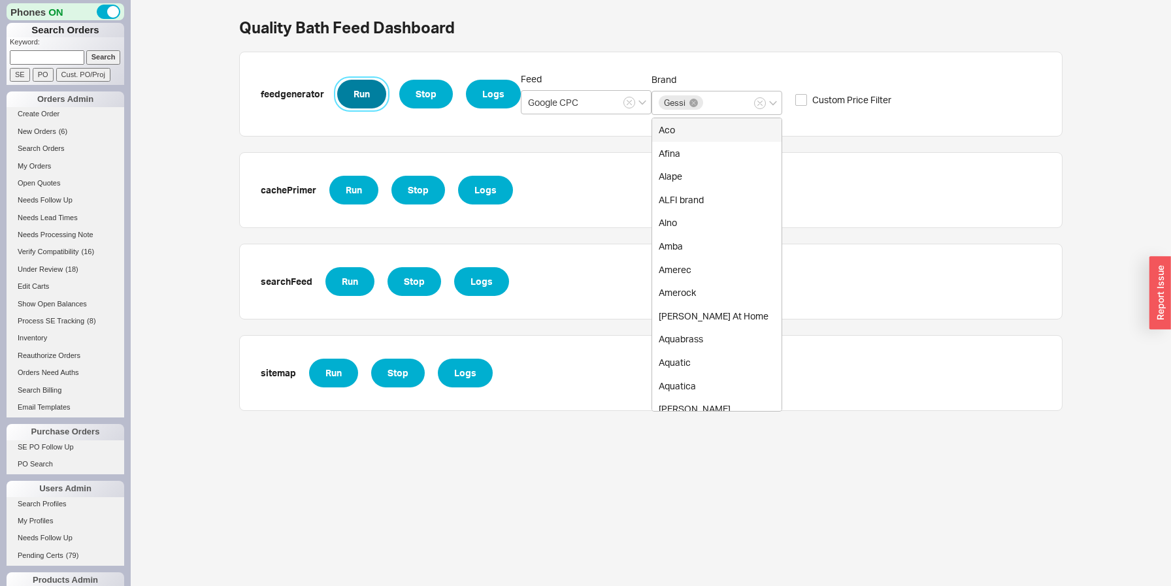
click at [342, 101] on button "Run" at bounding box center [361, 94] width 49 height 29
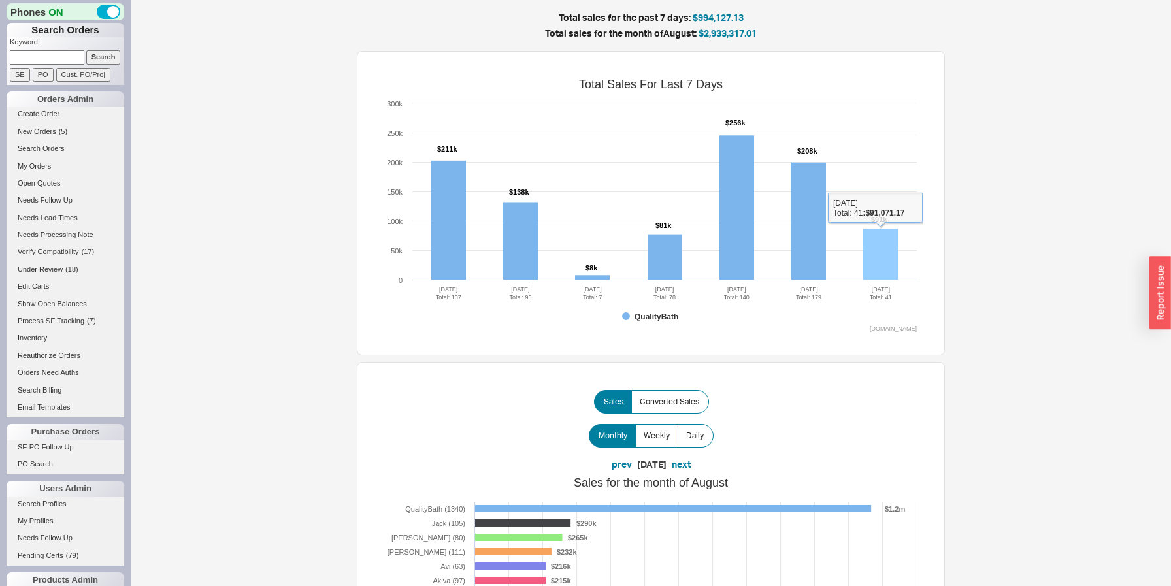
click at [876, 259] on rect at bounding box center [880, 255] width 35 height 52
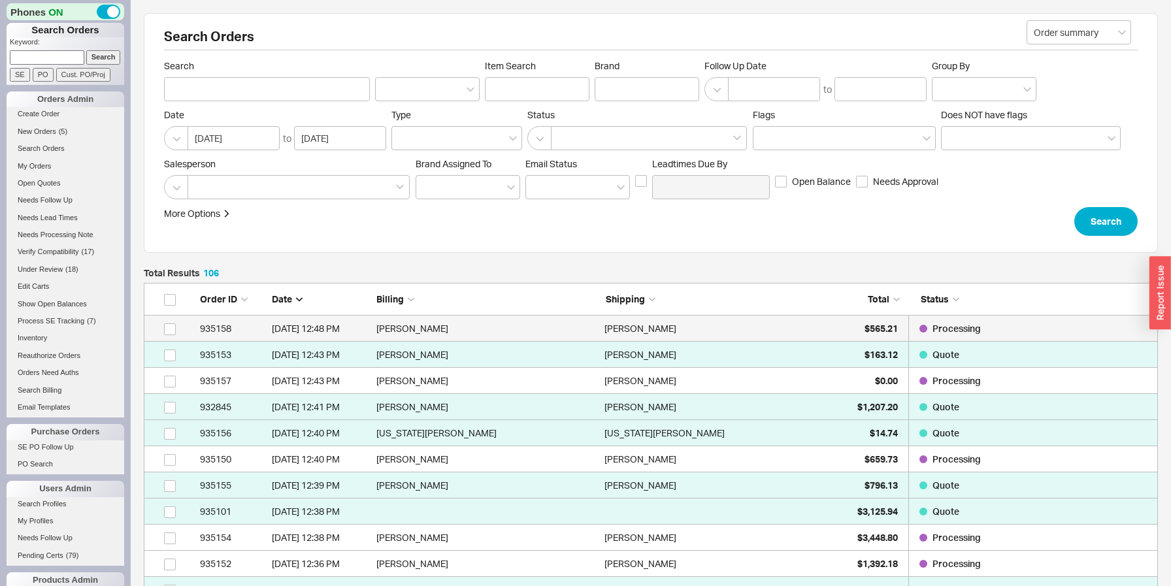
scroll to position [2829, 1014]
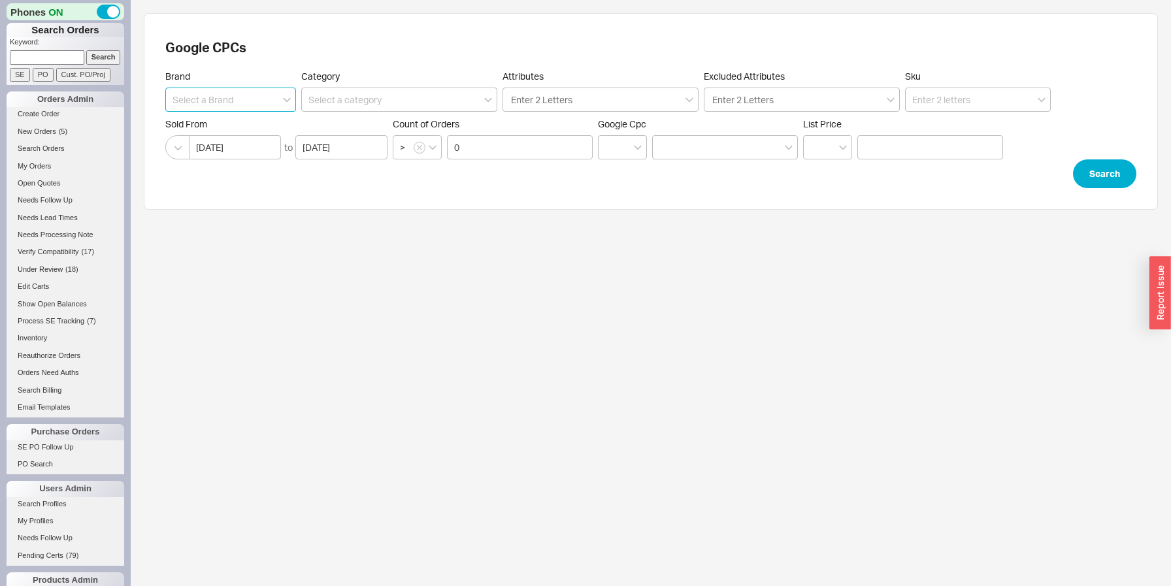
click at [225, 108] on input at bounding box center [230, 100] width 131 height 24
click at [206, 126] on div "Electric Mirror" at bounding box center [230, 127] width 129 height 24
type input "Electric Mirror"
click at [1093, 168] on button "Search" at bounding box center [1104, 173] width 63 height 29
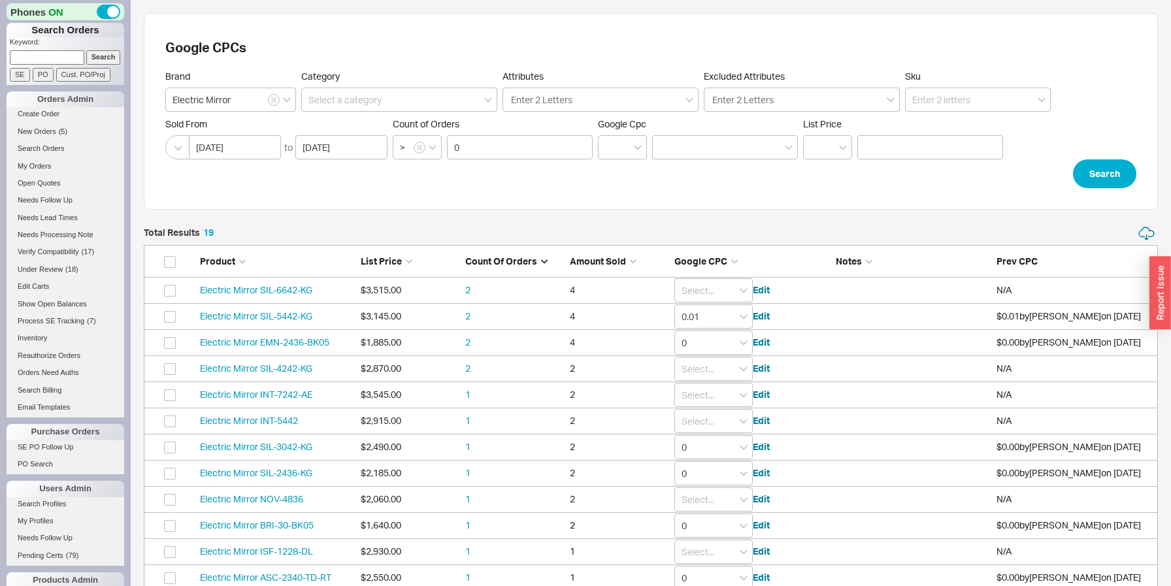
scroll to position [29, 0]
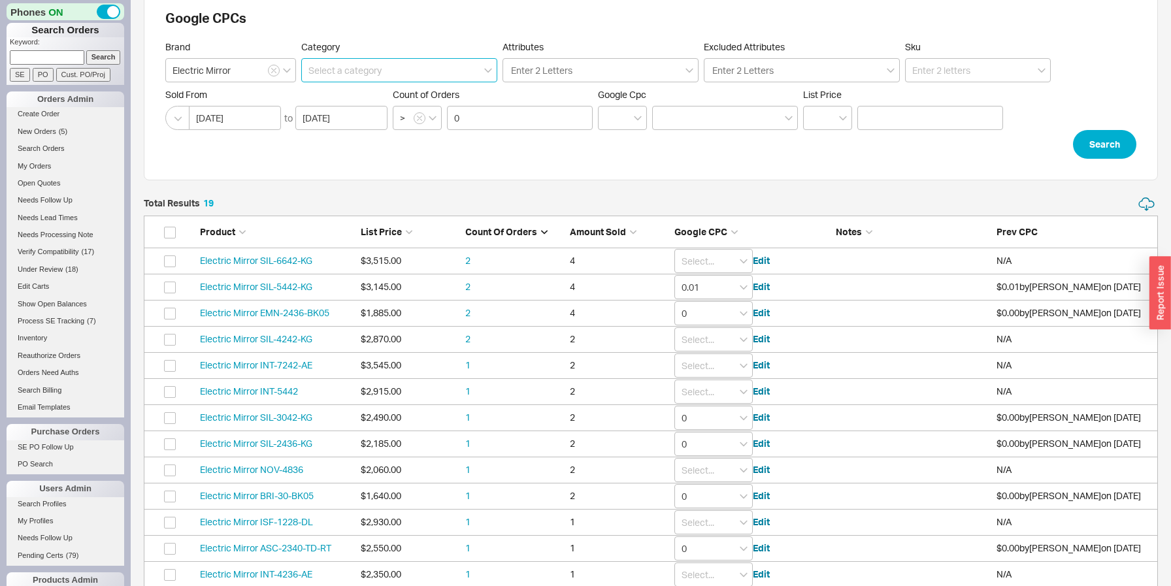
click at [396, 63] on input at bounding box center [399, 70] width 196 height 24
click at [372, 116] on div "mirrors" at bounding box center [399, 121] width 195 height 24
type input "Bath > mirrors"
click at [1117, 144] on button "Search" at bounding box center [1104, 144] width 63 height 29
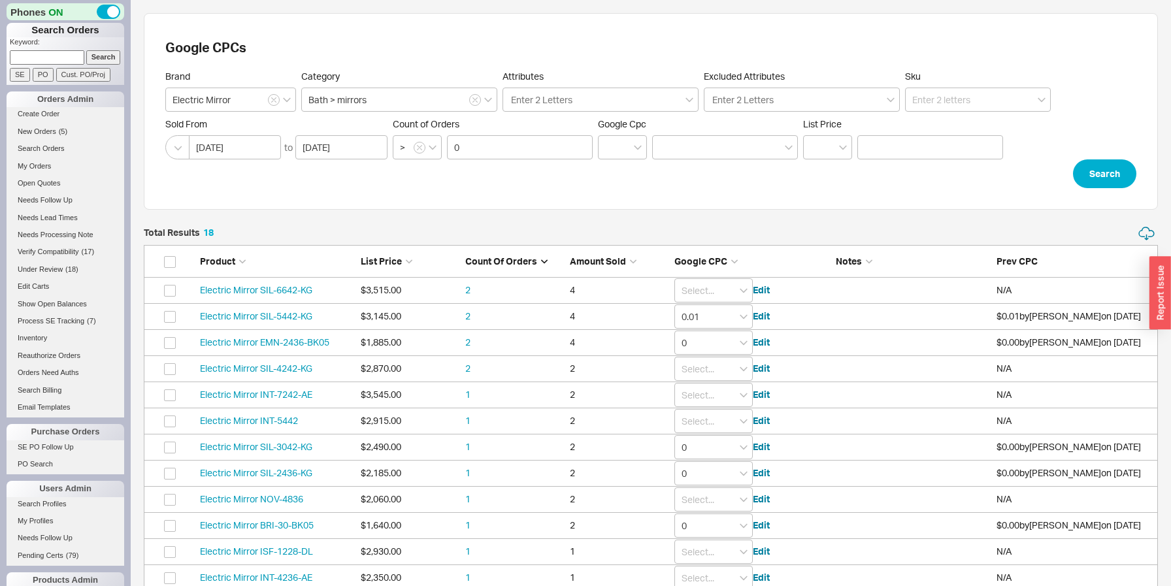
scroll to position [522, 1014]
click at [284, 287] on link "Electric Mirror SIL-6642-KG" at bounding box center [256, 289] width 112 height 11
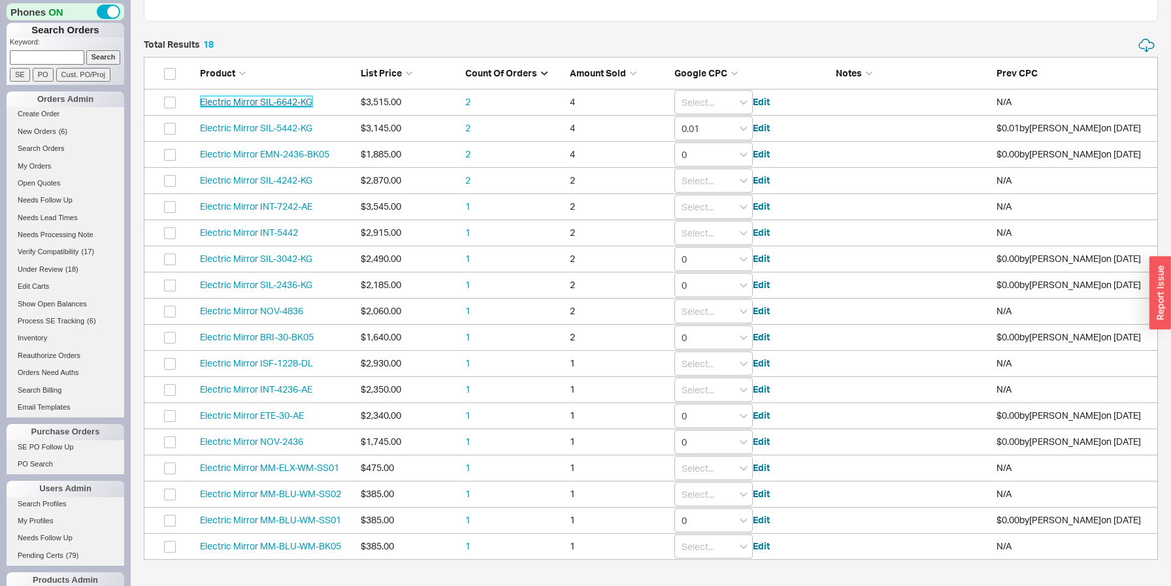
scroll to position [0, 0]
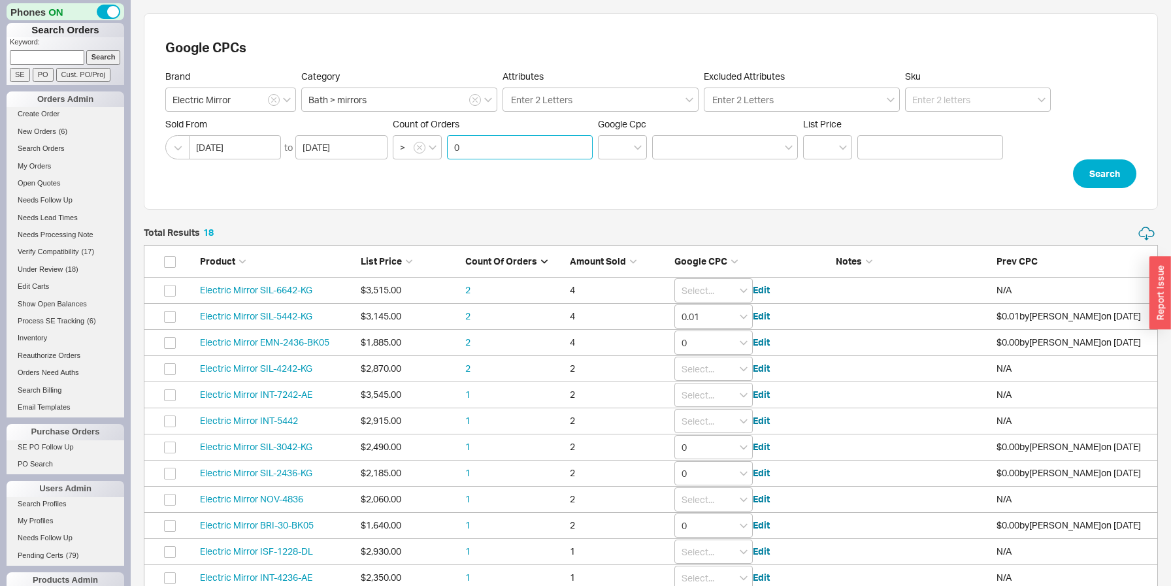
click at [555, 152] on input "0" at bounding box center [520, 147] width 146 height 24
click button "Search" at bounding box center [1104, 173] width 63 height 29
click at [697, 259] on span "Google CPC" at bounding box center [700, 260] width 53 height 11
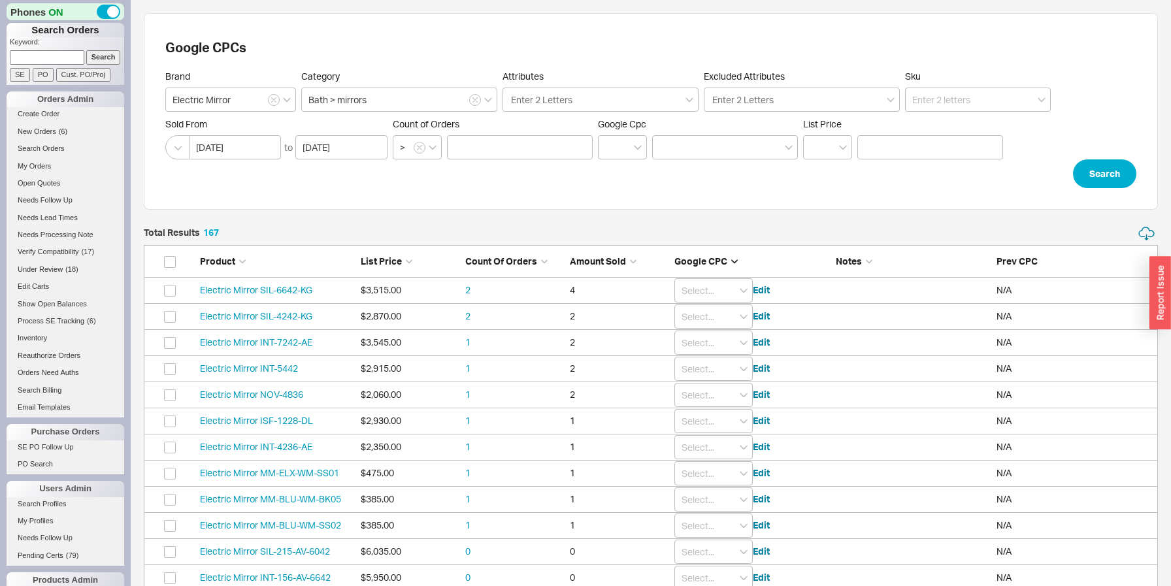
click at [697, 259] on span "Google CPC" at bounding box center [700, 260] width 53 height 11
type input "0"
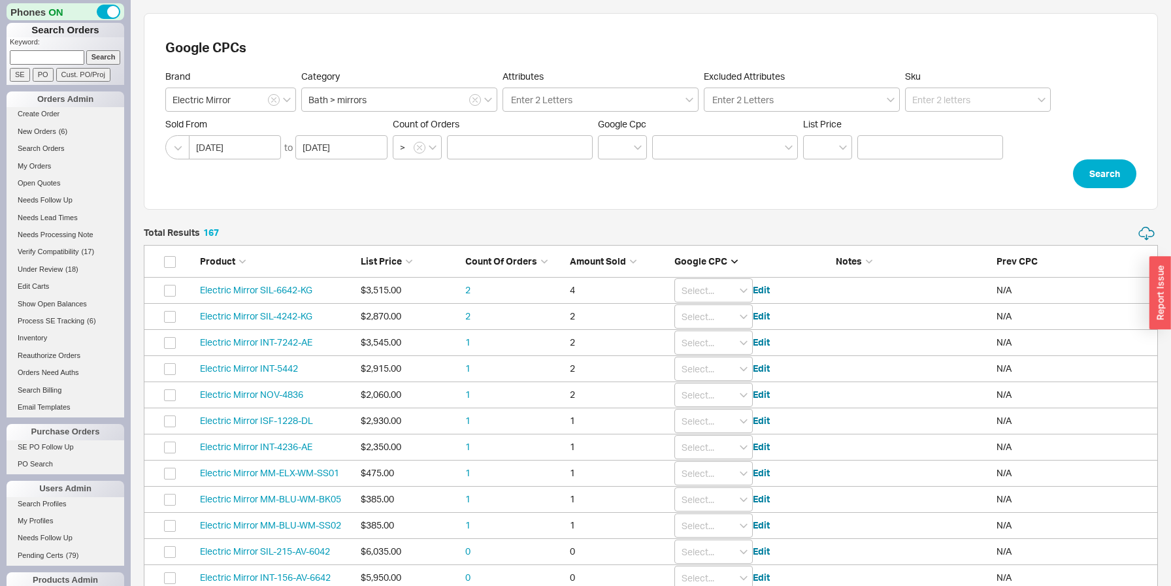
type input "0"
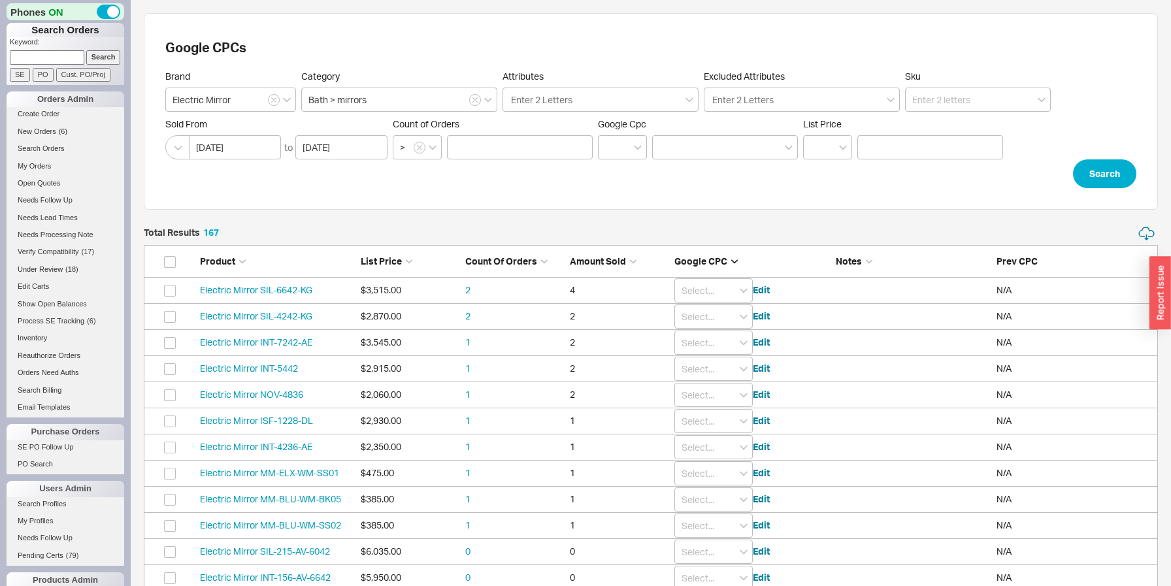
type input "0"
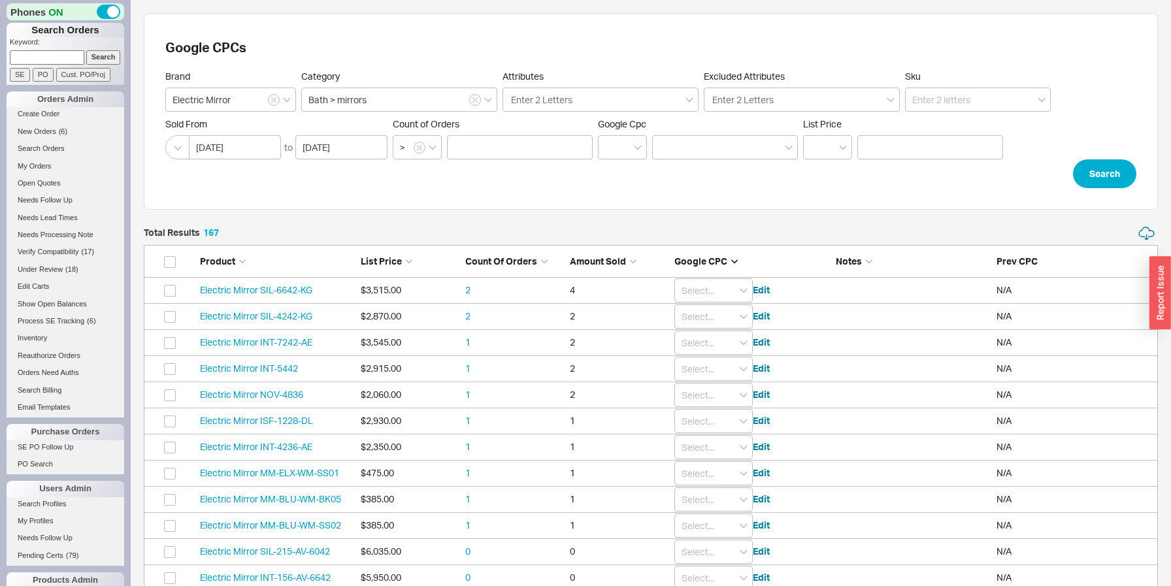
type input "0"
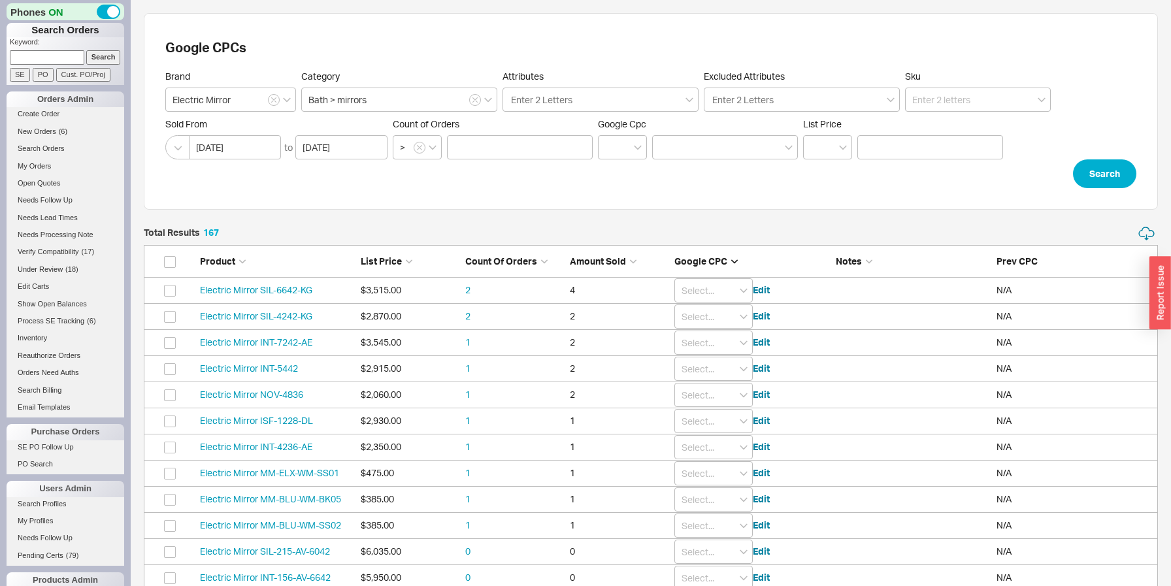
type input "0"
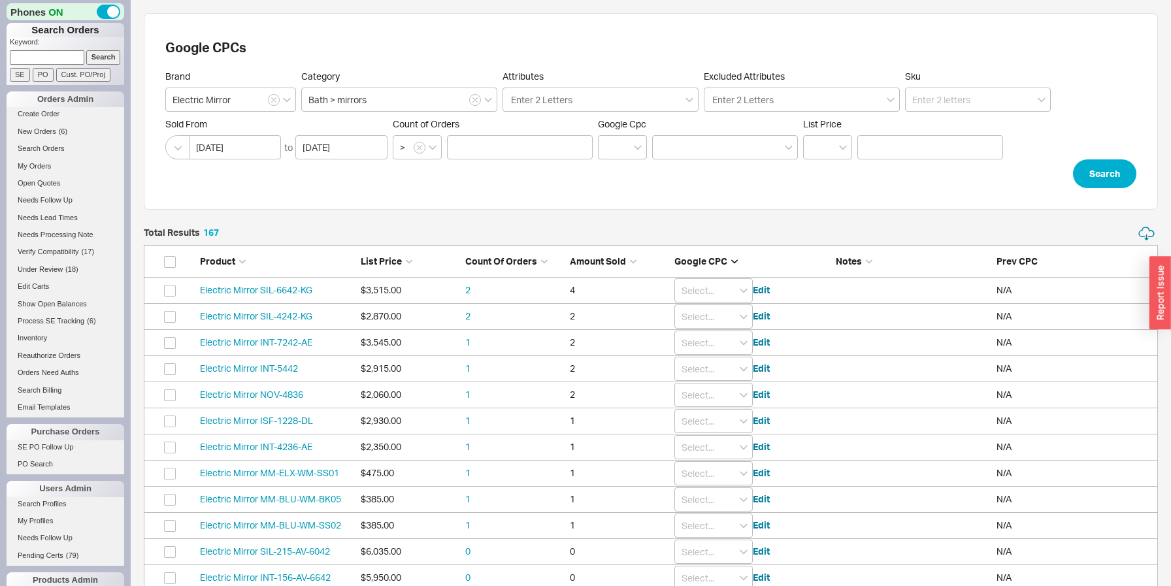
type input "0"
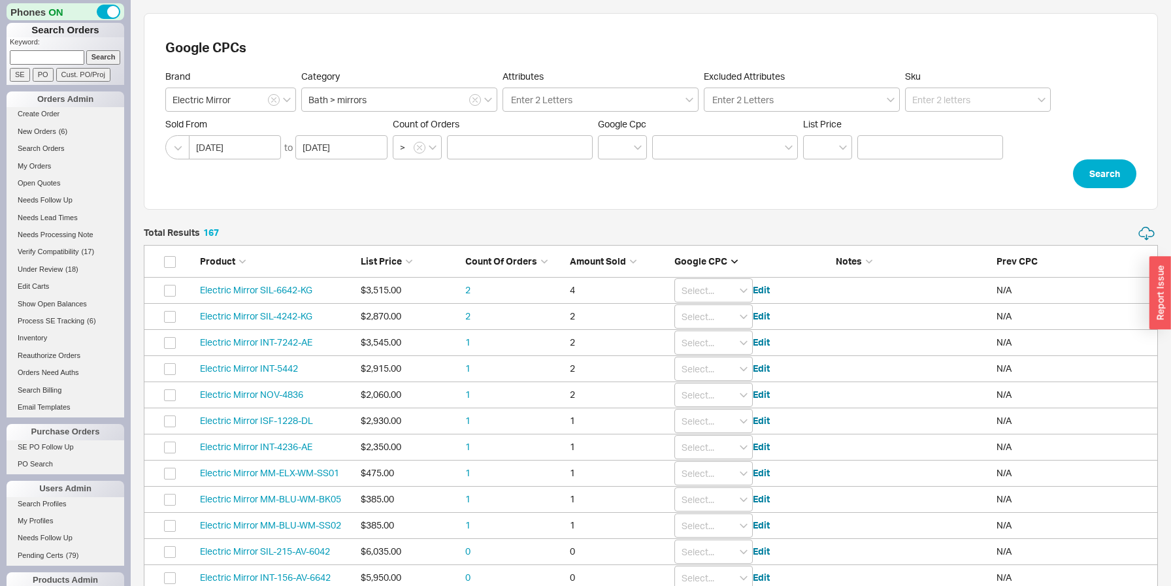
type input "0"
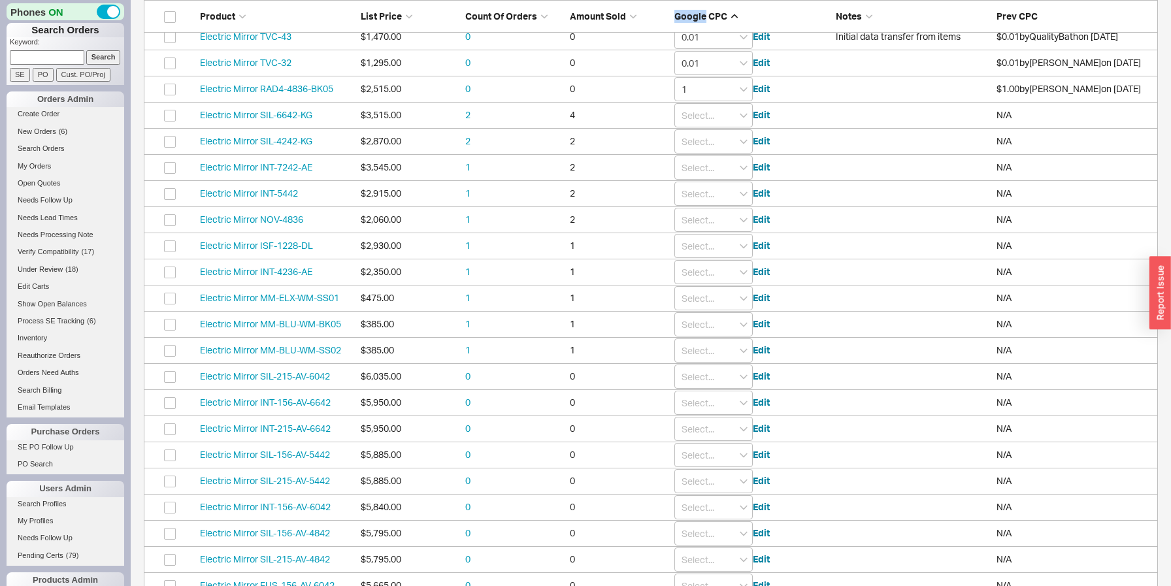
scroll to position [1593, 0]
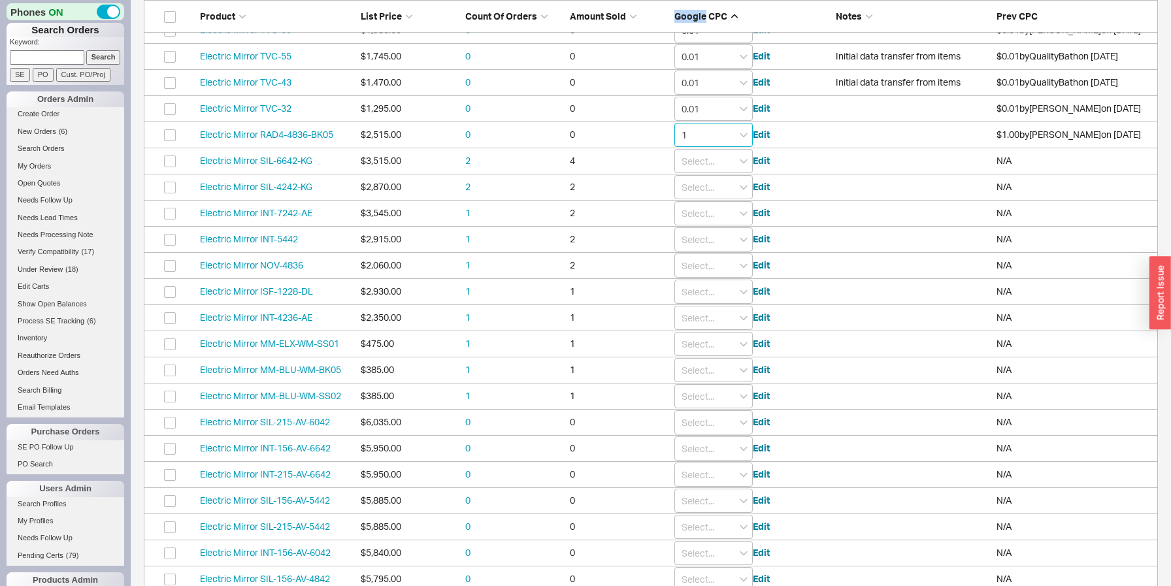
click at [740, 137] on input "1" at bounding box center [713, 135] width 78 height 24
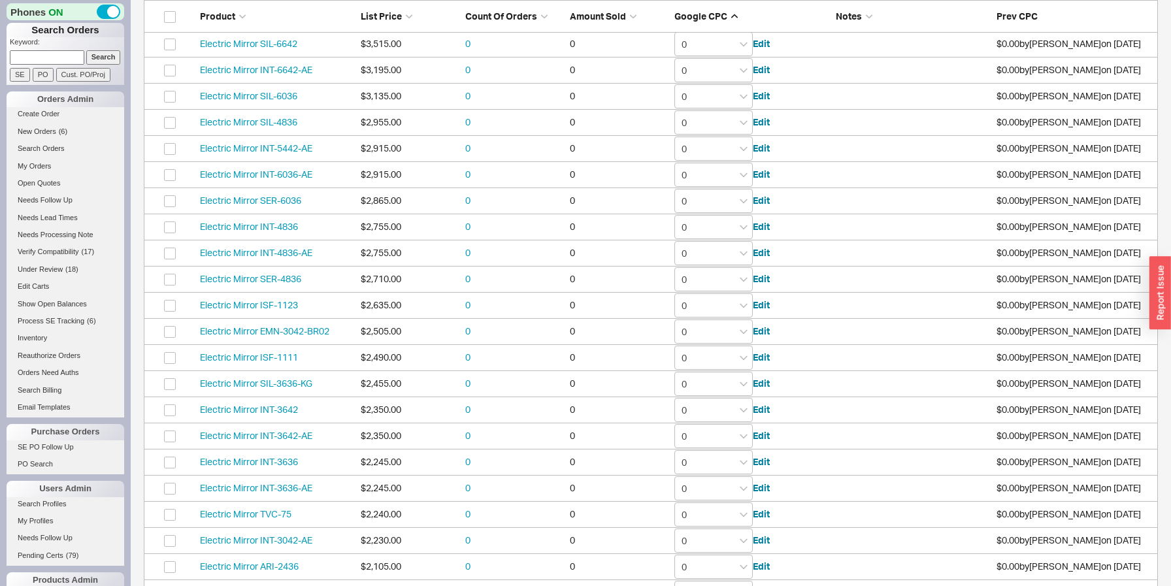
scroll to position [0, 0]
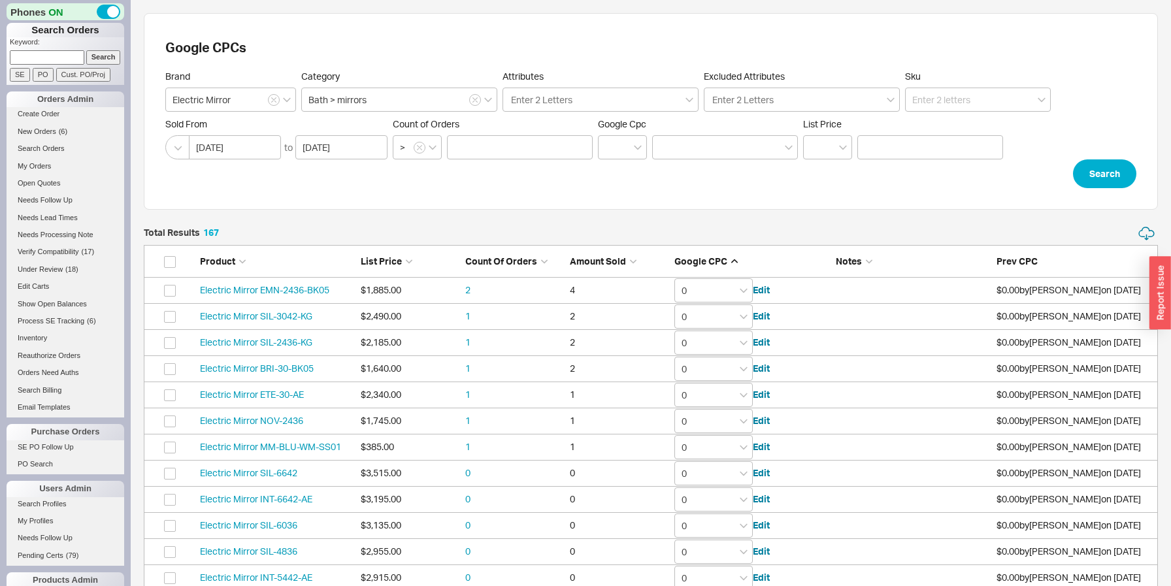
click at [392, 259] on span "List Price" at bounding box center [381, 260] width 41 height 11
type input "0.01"
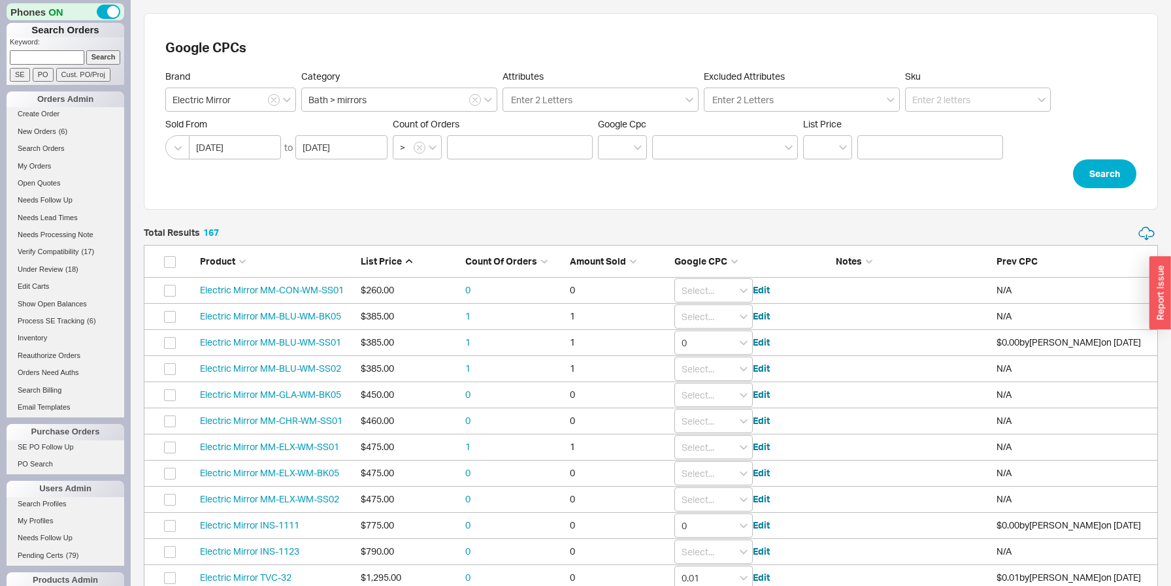
click at [392, 259] on span "List Price" at bounding box center [381, 260] width 41 height 11
type input "0.01"
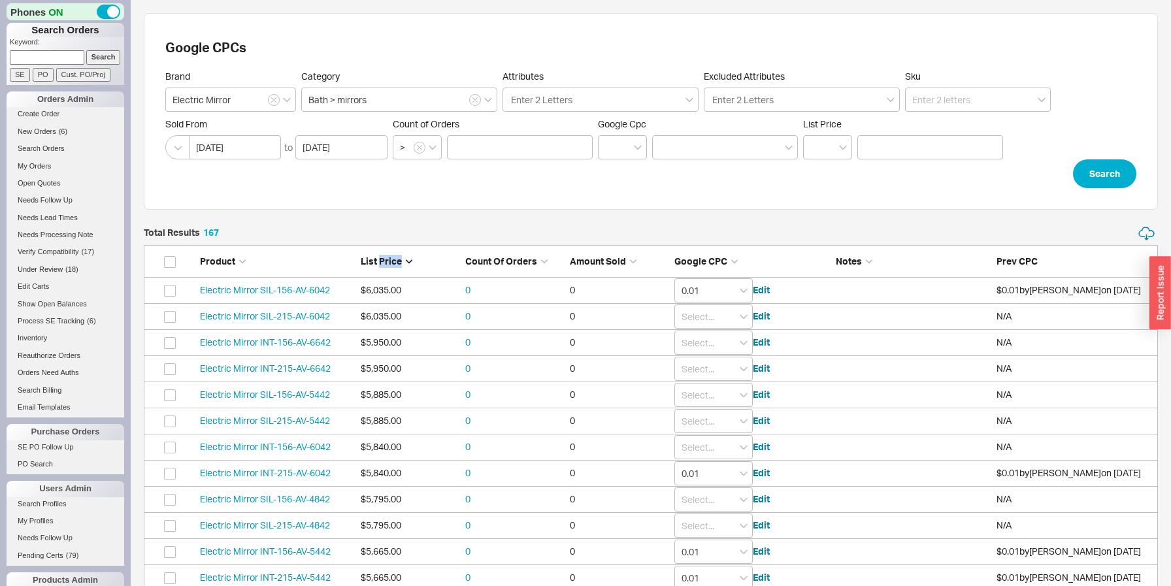
click at [487, 261] on span "Count of Orders" at bounding box center [501, 260] width 72 height 11
type input "0.01"
type input "0"
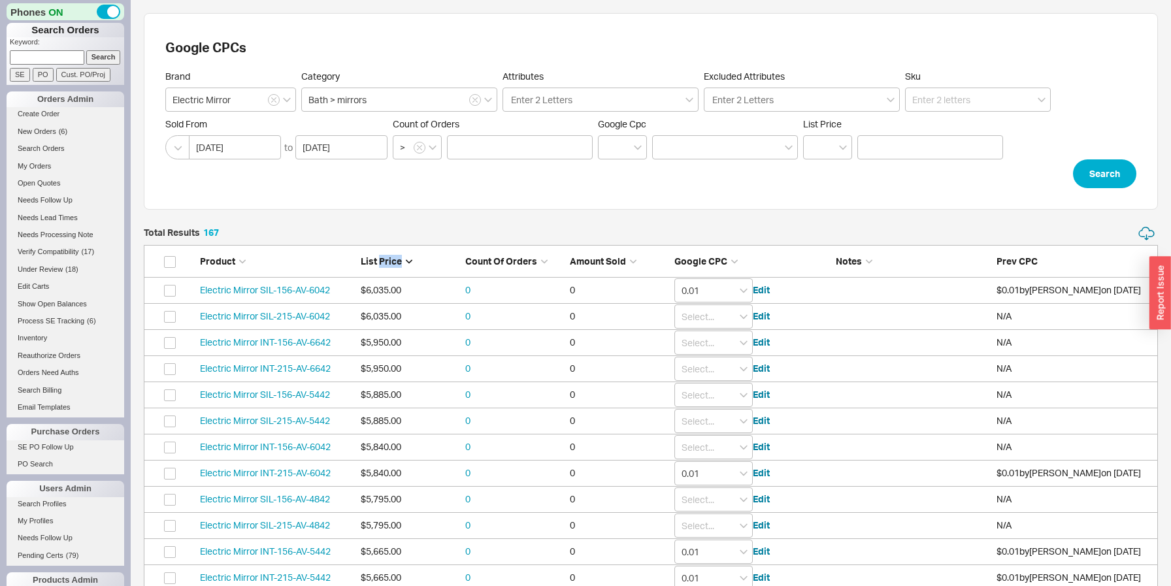
type input "0"
type input "0.01"
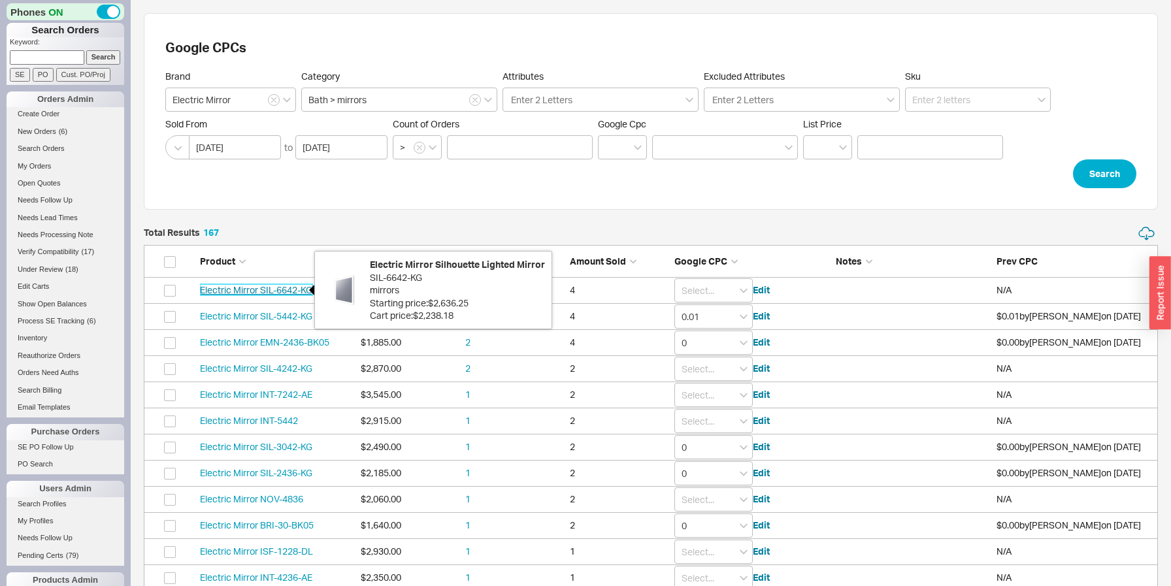
click at [284, 289] on link "Electric Mirror SIL-6642-KG" at bounding box center [256, 289] width 112 height 11
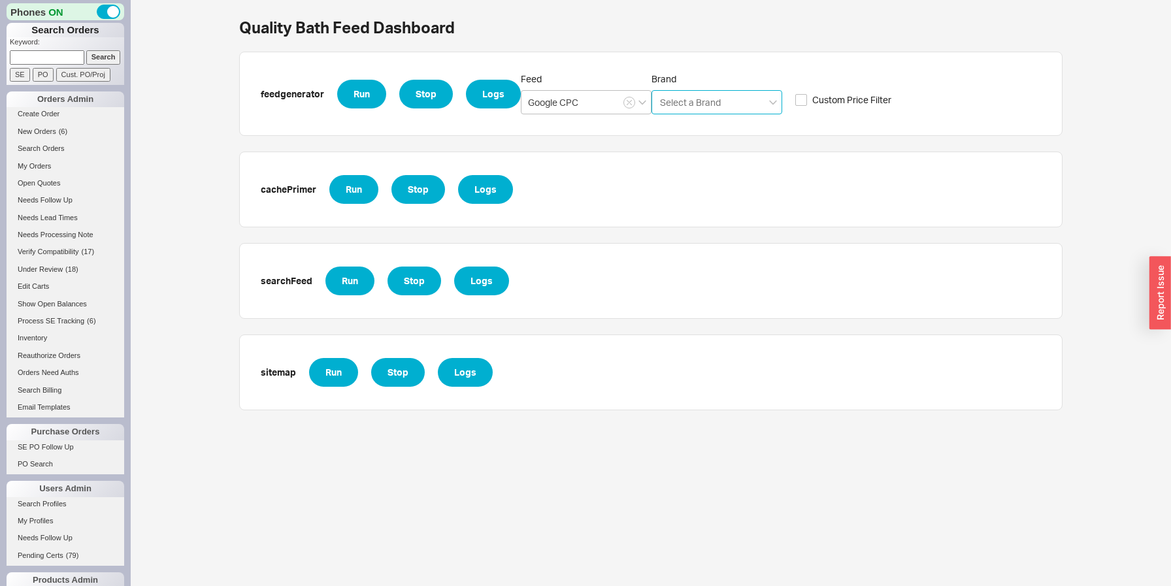
click at [697, 99] on input "Brand Select a Brand" at bounding box center [691, 102] width 64 height 15
type input "electric"
click at [703, 129] on div "Electric Mirror" at bounding box center [716, 130] width 129 height 24
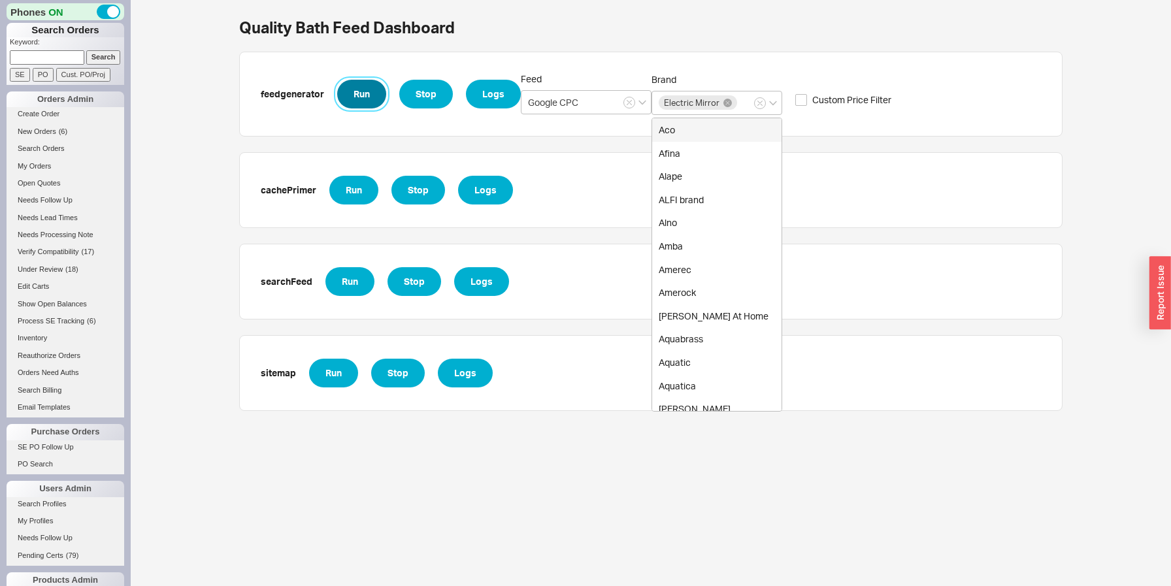
click at [373, 101] on button "Run" at bounding box center [361, 94] width 49 height 29
